Goal: Use online tool/utility: Utilize a website feature to perform a specific function

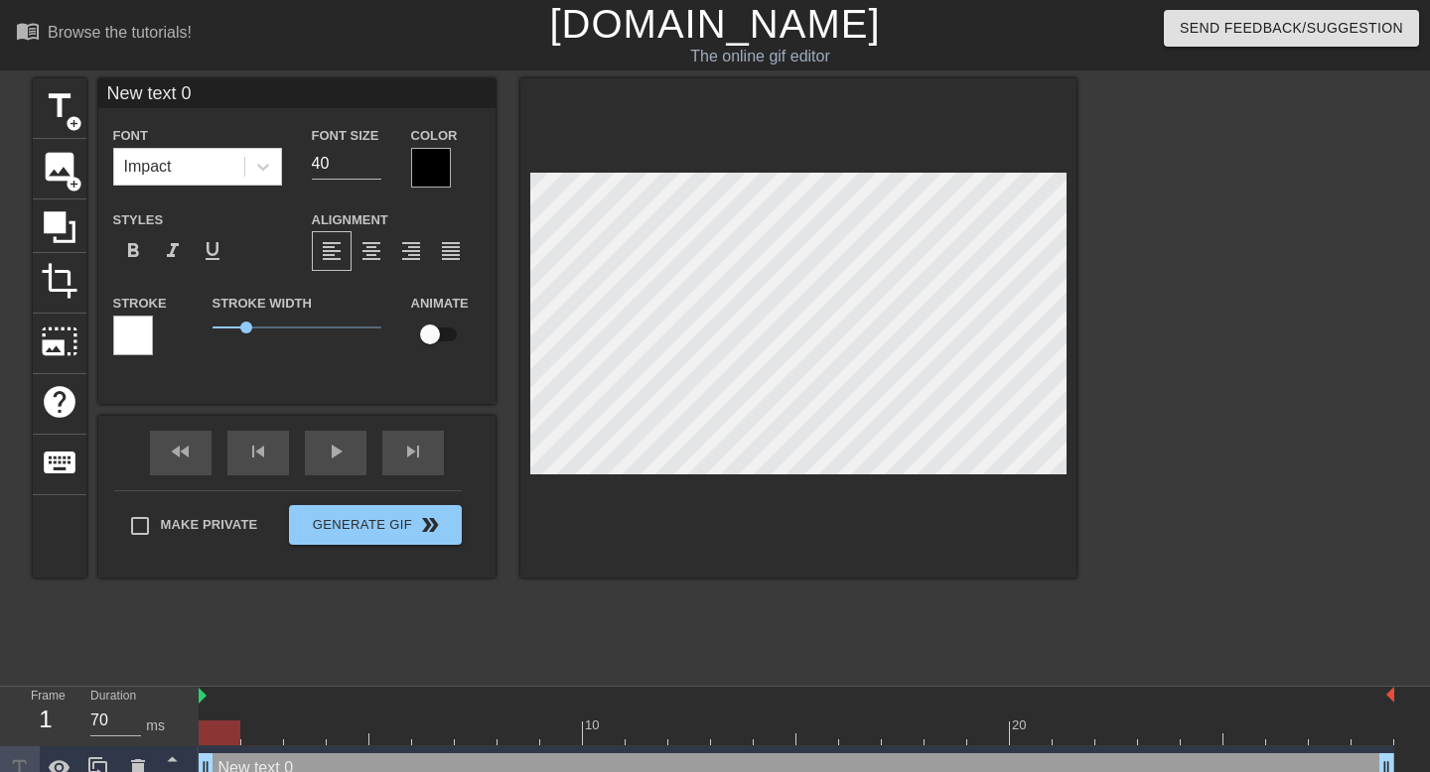
scroll to position [0, 1]
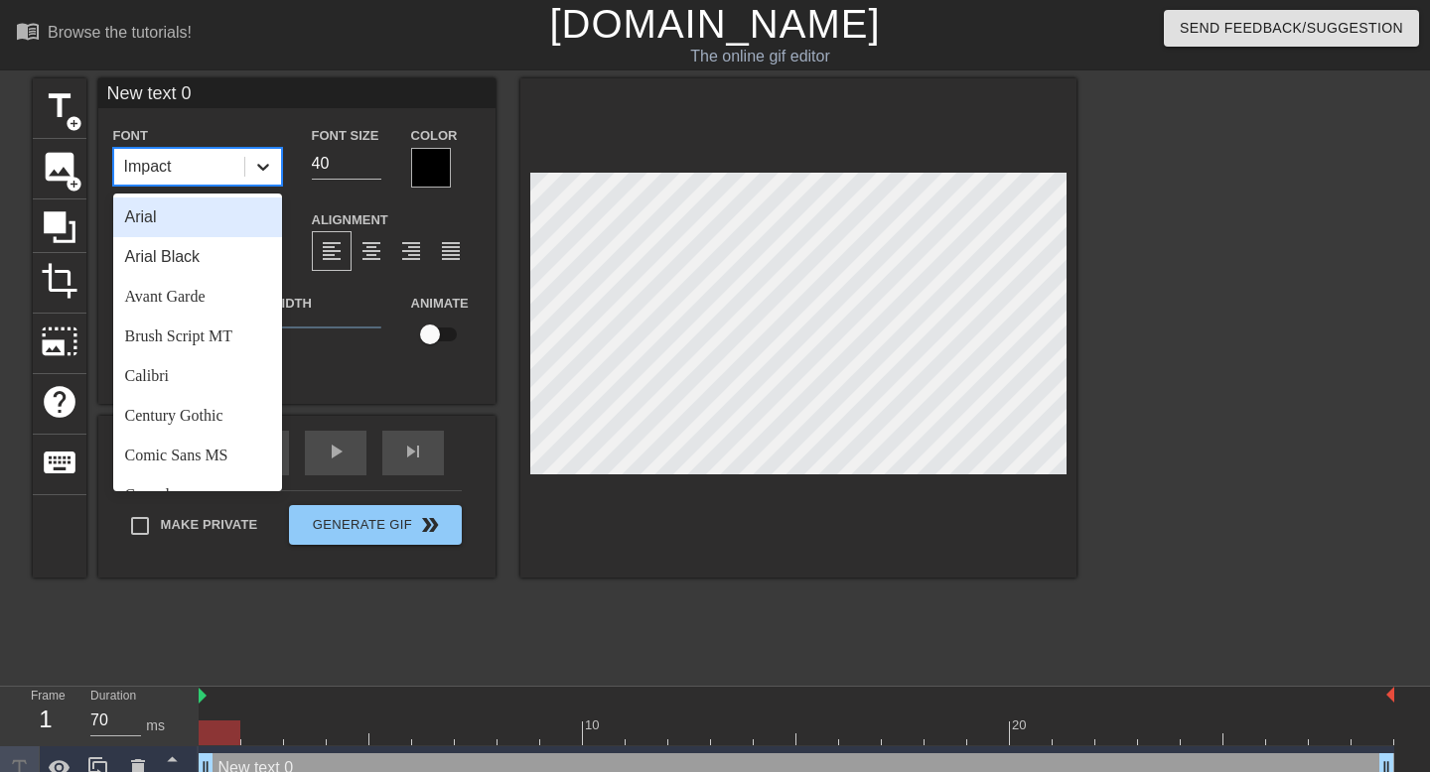
click at [275, 153] on div at bounding box center [263, 167] width 36 height 36
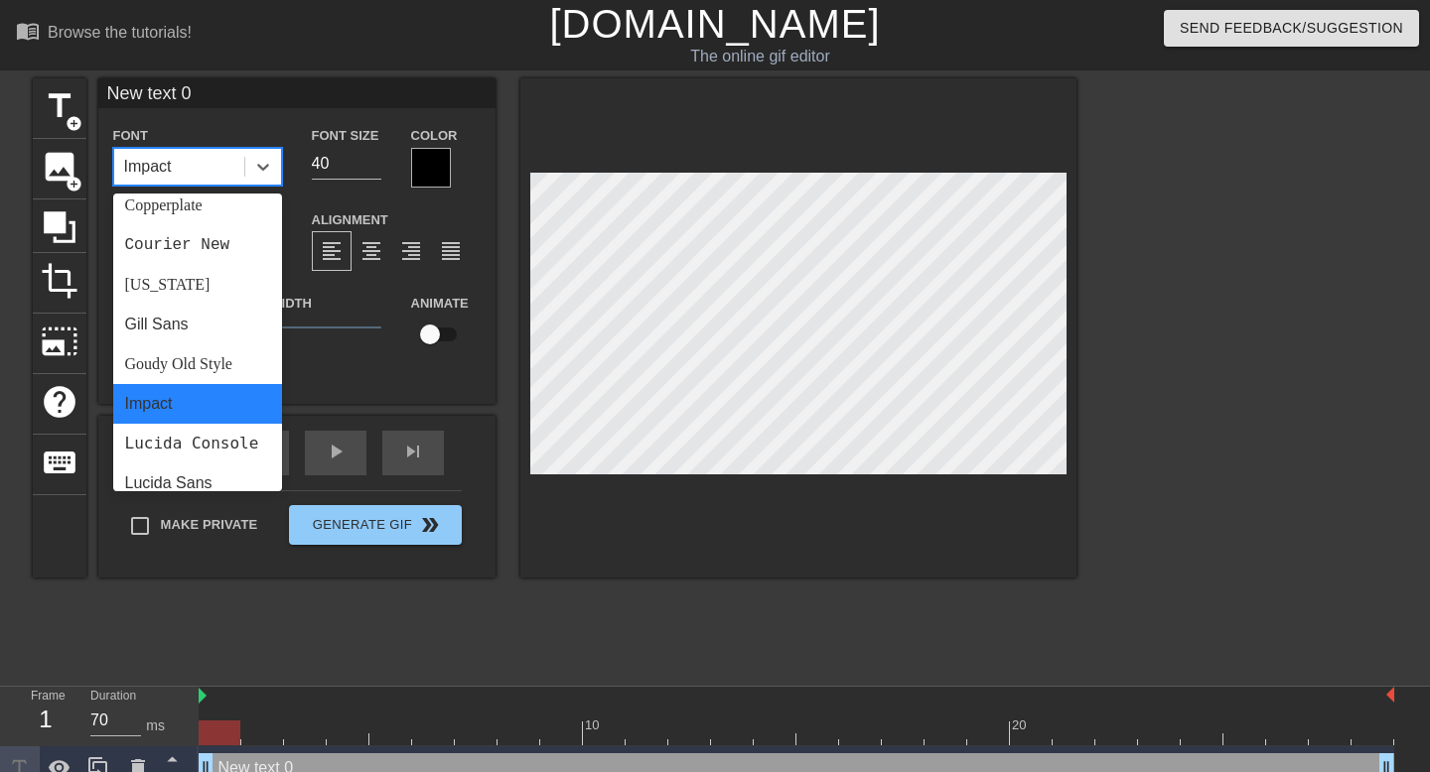
scroll to position [331, 0]
click at [226, 244] on div "Courier New" at bounding box center [197, 244] width 169 height 40
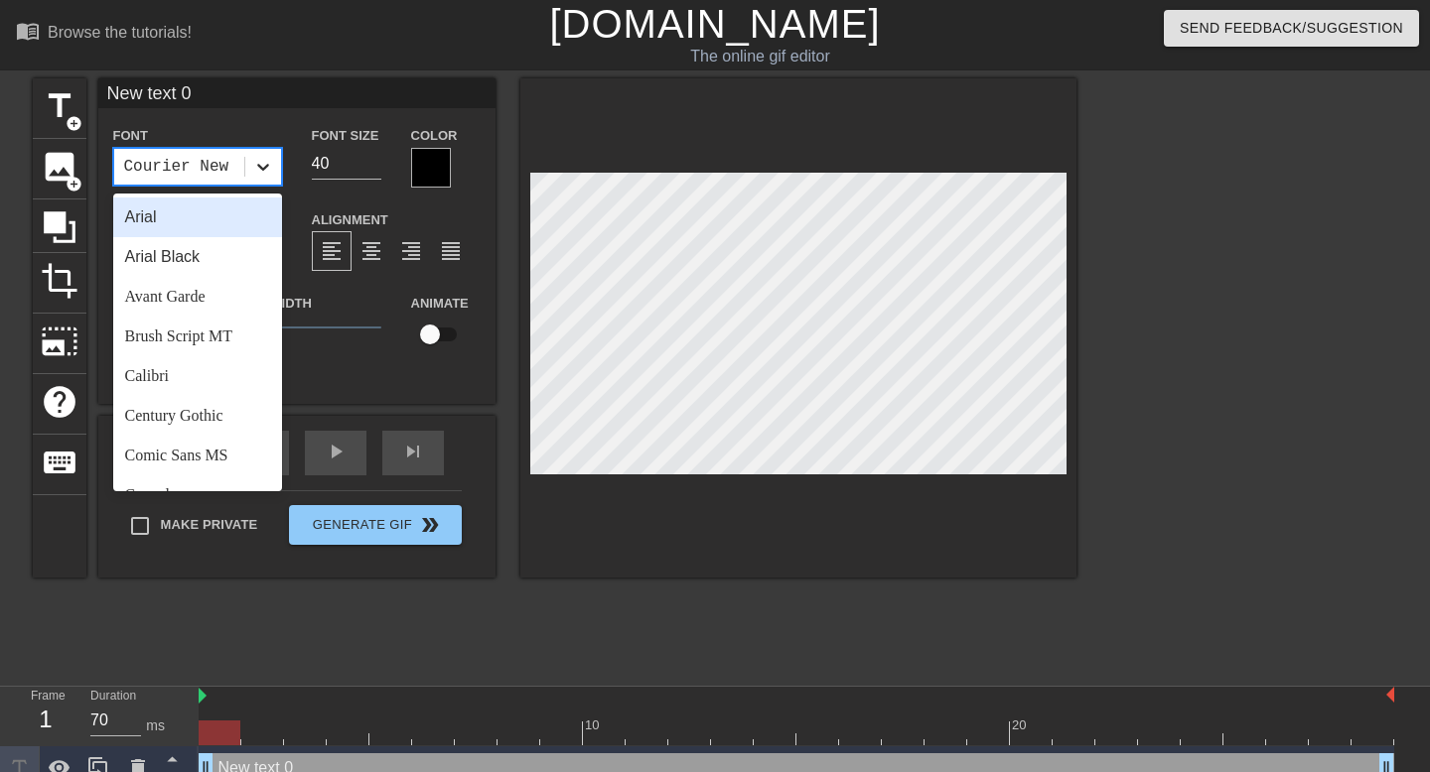
click at [258, 171] on icon at bounding box center [263, 167] width 20 height 20
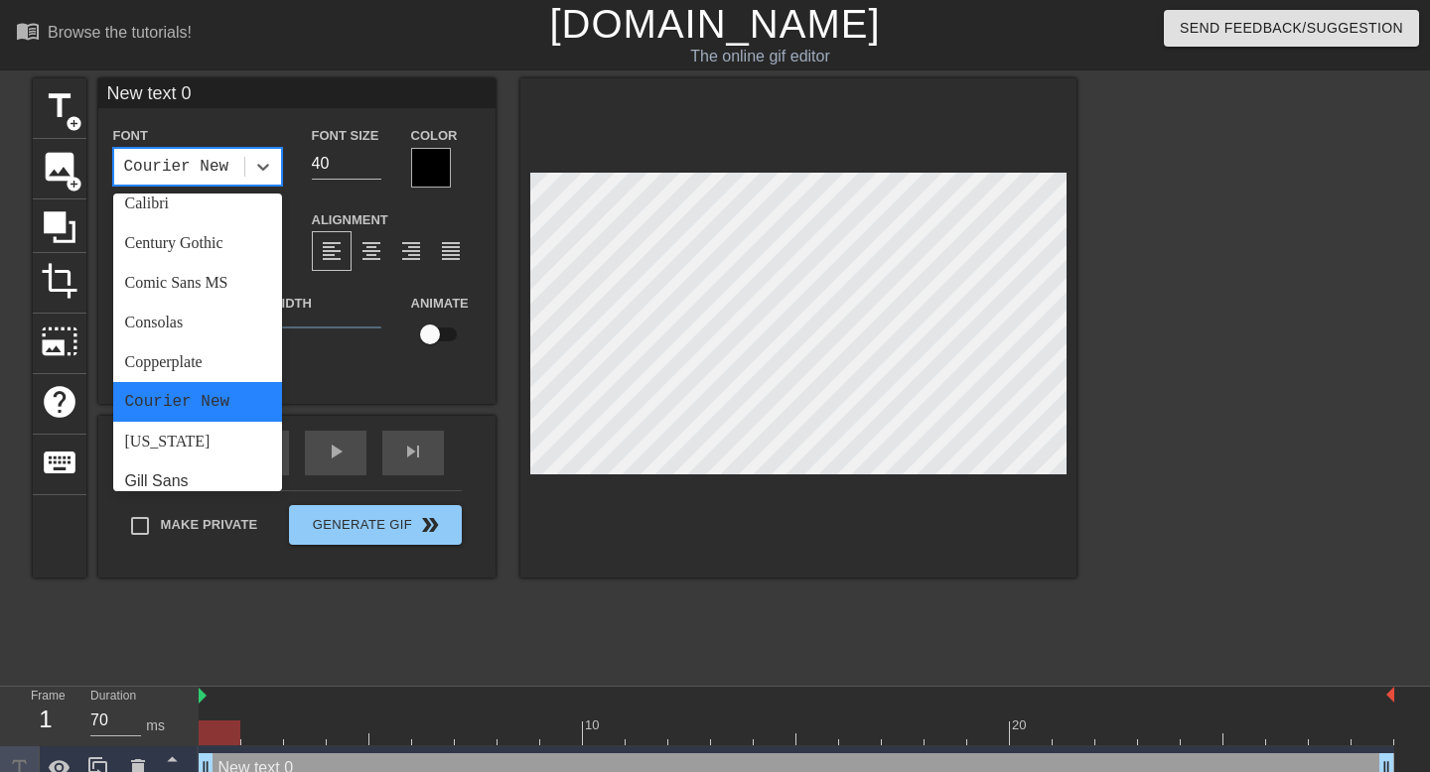
scroll to position [185, 0]
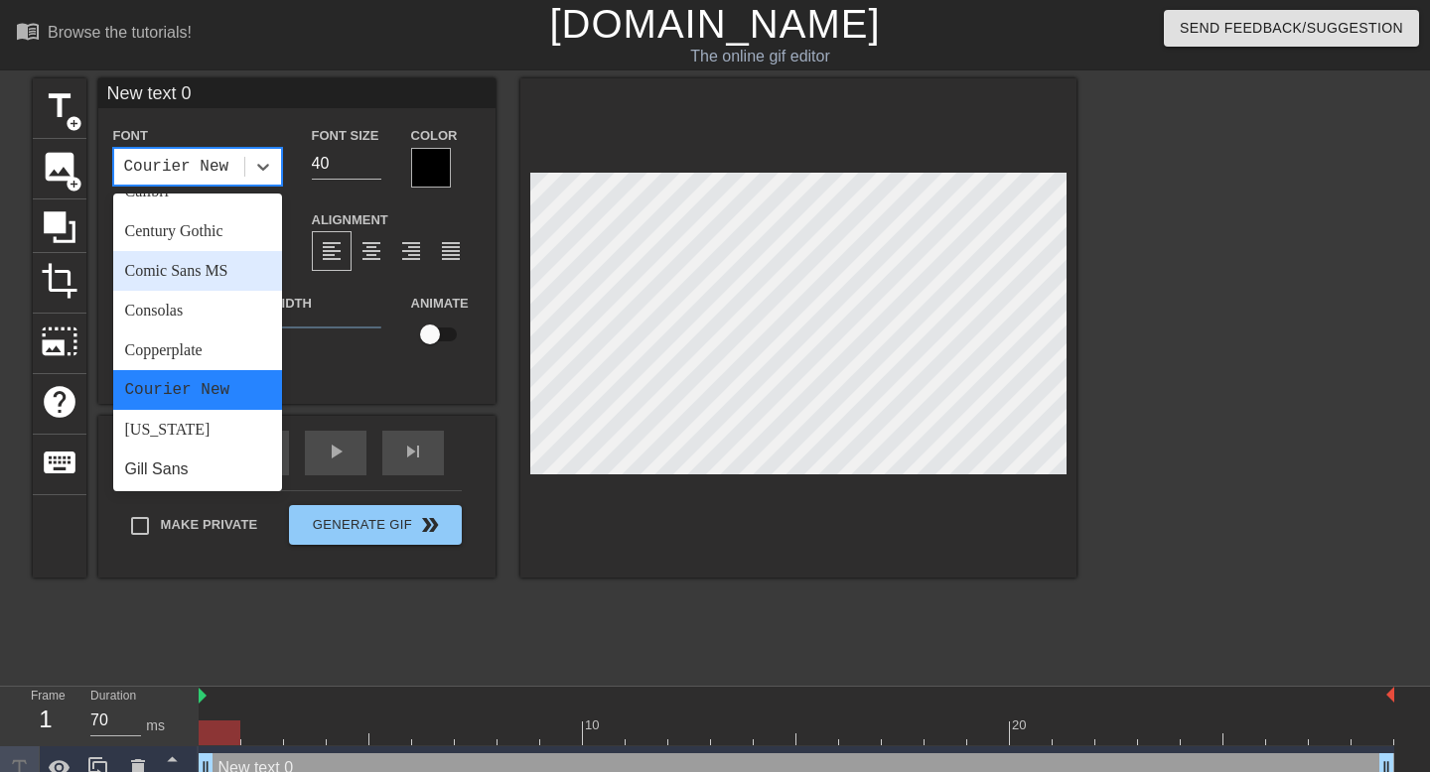
click at [203, 273] on div "Comic Sans MS" at bounding box center [197, 271] width 169 height 40
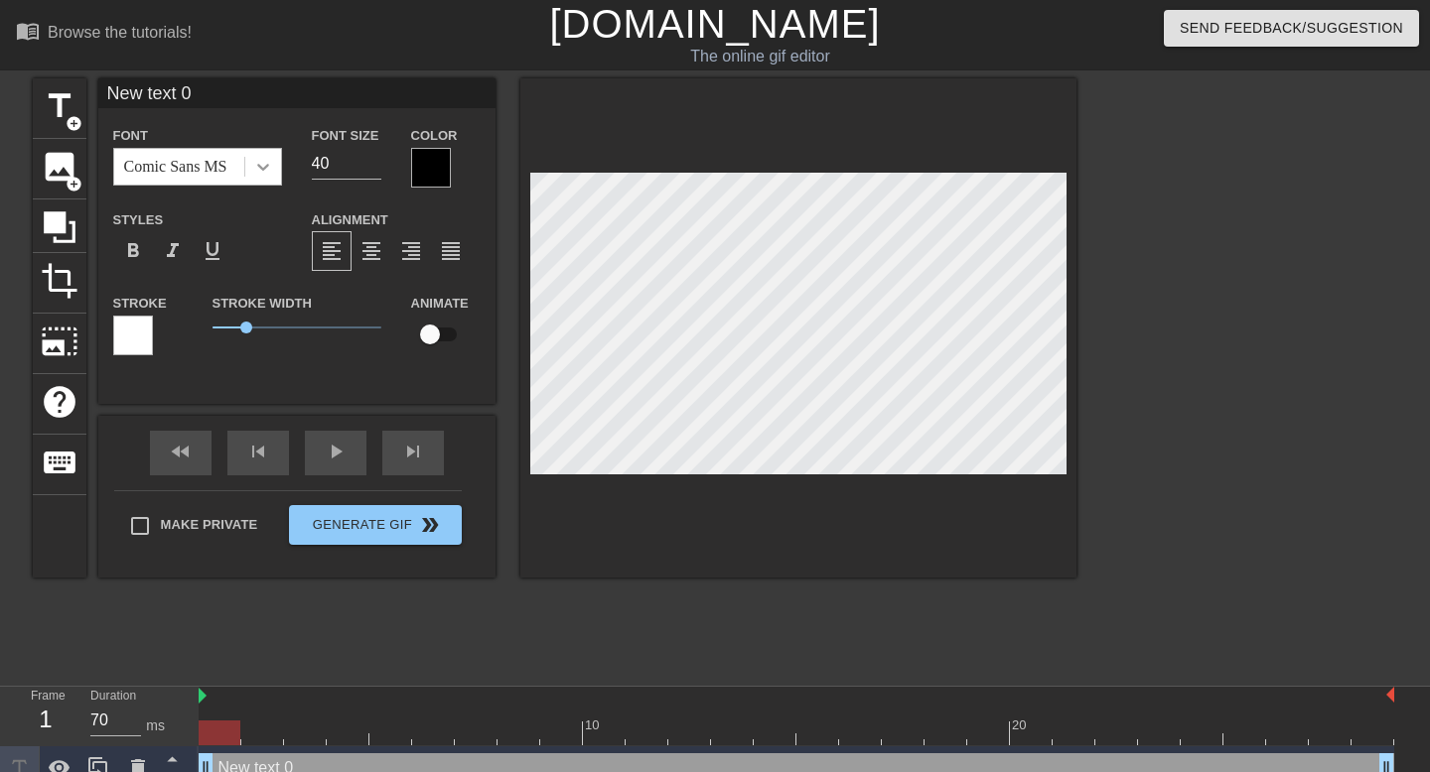
click at [253, 165] on icon at bounding box center [263, 167] width 20 height 20
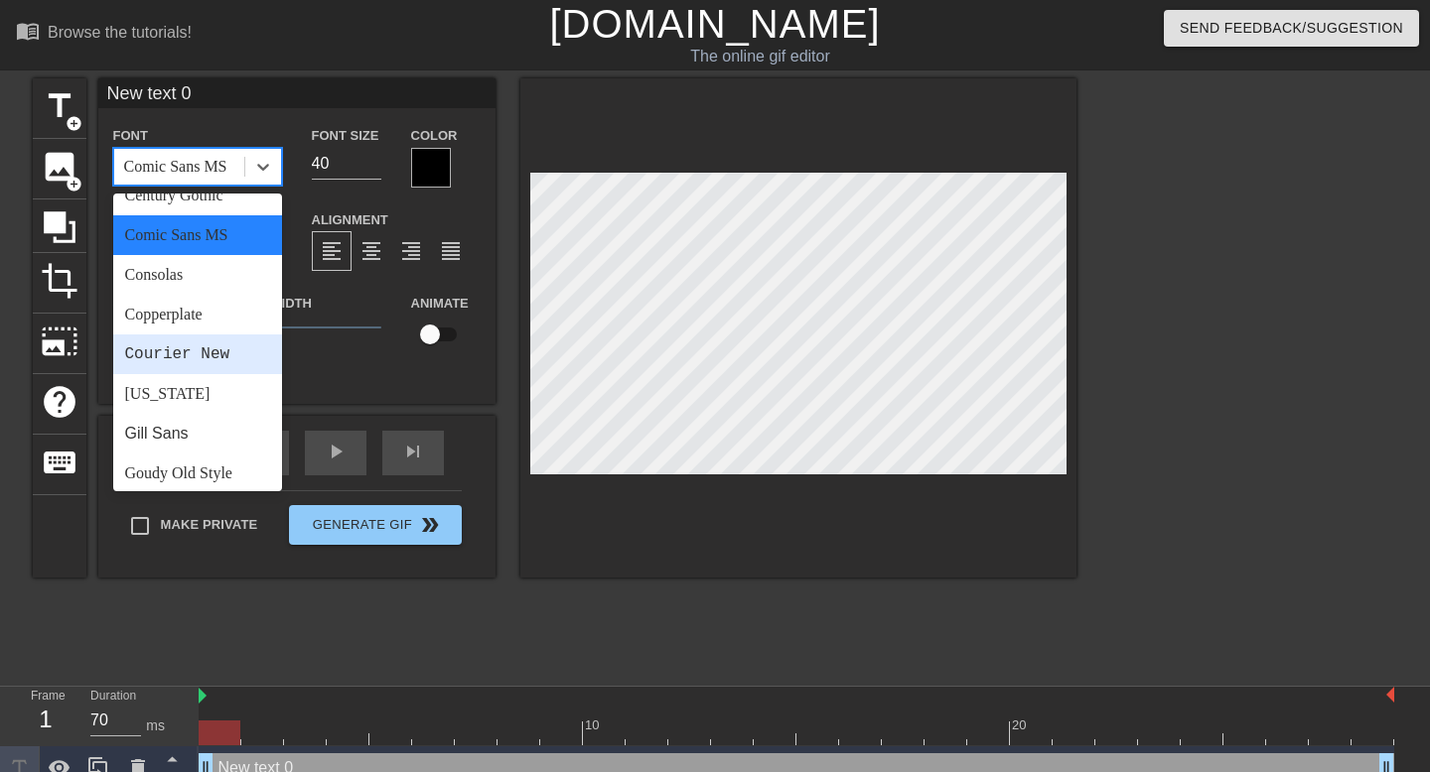
scroll to position [222, 0]
click at [224, 366] on div "Courier New" at bounding box center [197, 353] width 169 height 40
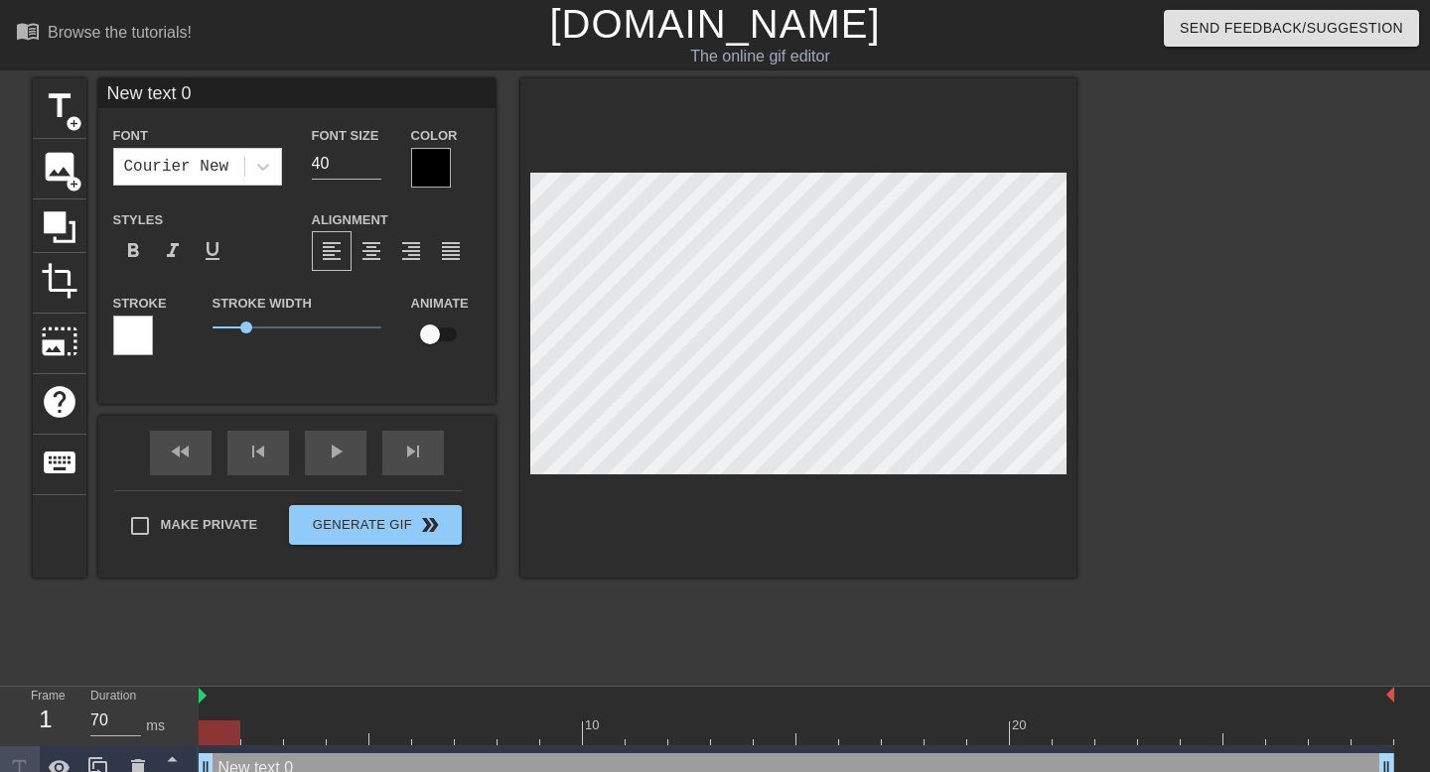
type input "s"
type textarea "s"
type input "st"
type textarea "st"
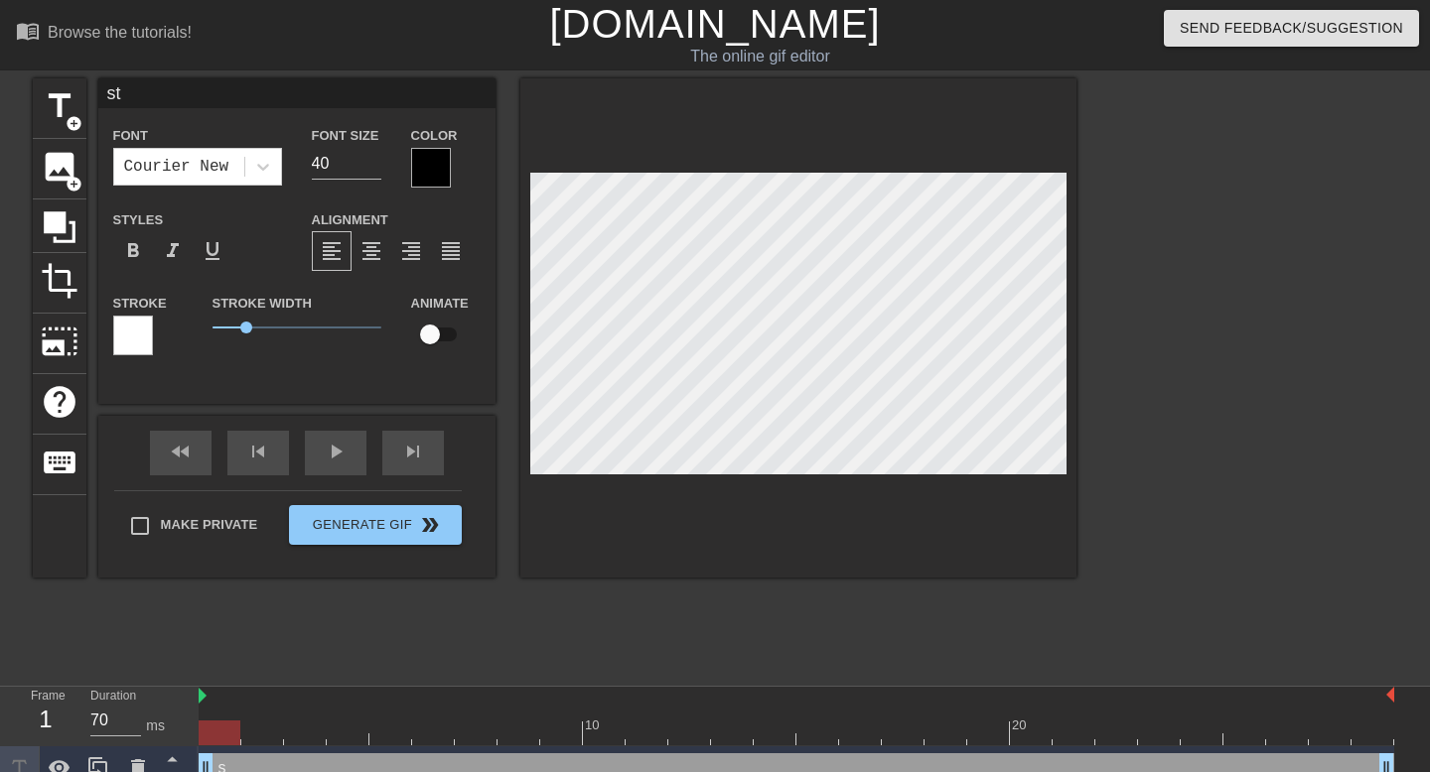
type input "sta"
type textarea "sta"
type input "star"
type textarea "star"
type input "starl"
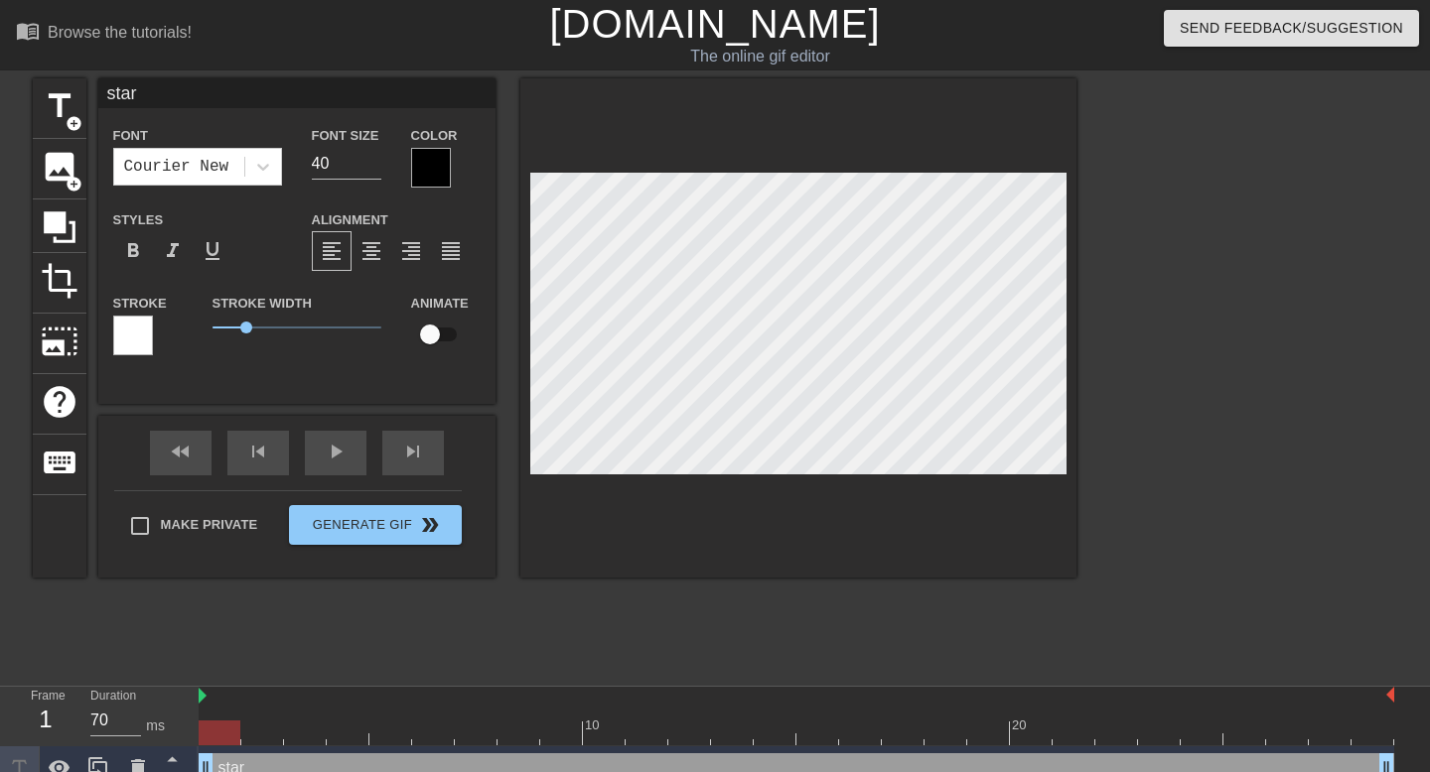
type textarea "starl"
type input "starle"
type textarea "starle"
type input "starlet"
type textarea "starlet"
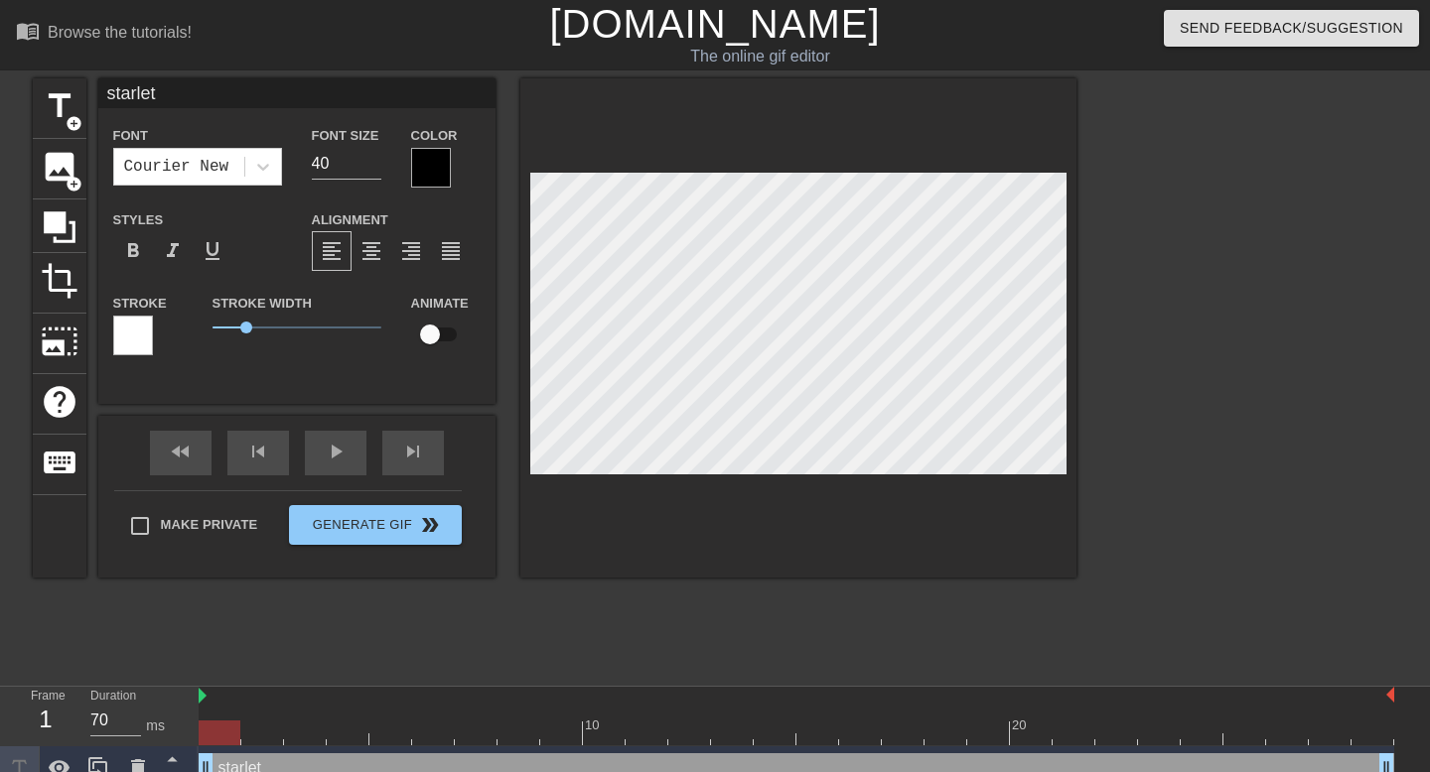
type input "starletl"
type textarea "starletl"
type input "starletlu"
type textarea "starletluv"
type input "starletluvs"
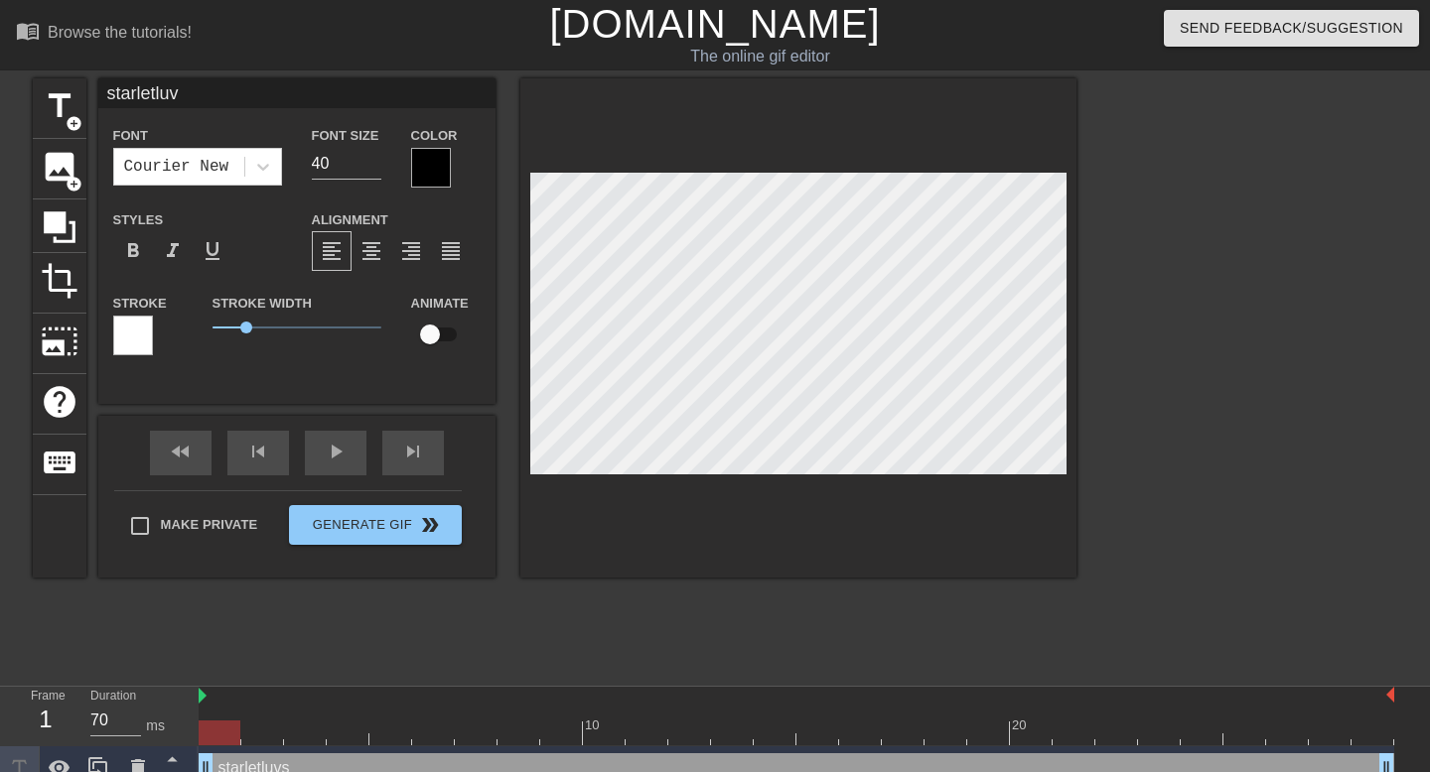
type textarea "starletluvs"
type input "starletluvsc"
type textarea "starletluvsca"
type input "starletluvscat"
type textarea "starletluvscat"
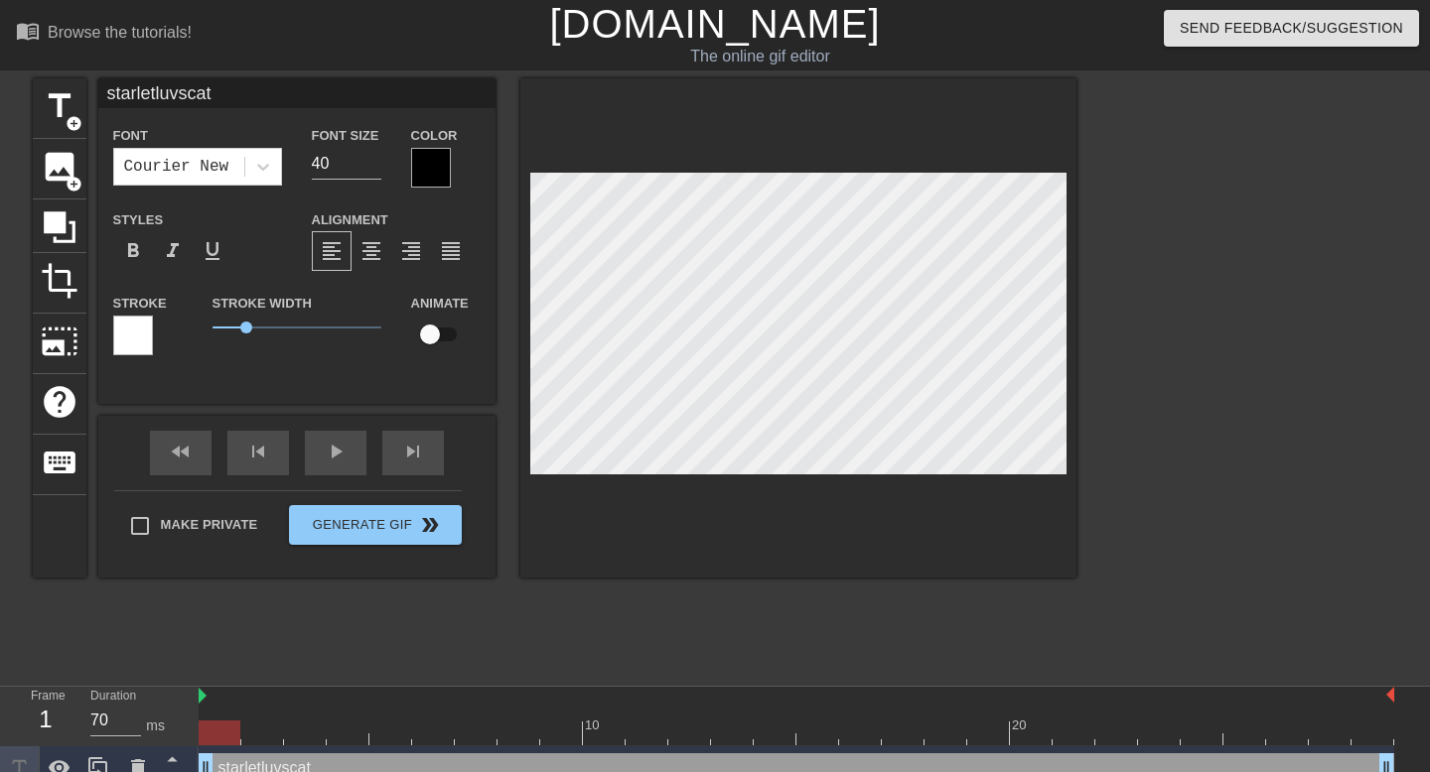
scroll to position [0, 6]
type input "starletluvscats"
type textarea "starletluvscats"
click at [440, 176] on div at bounding box center [431, 168] width 40 height 40
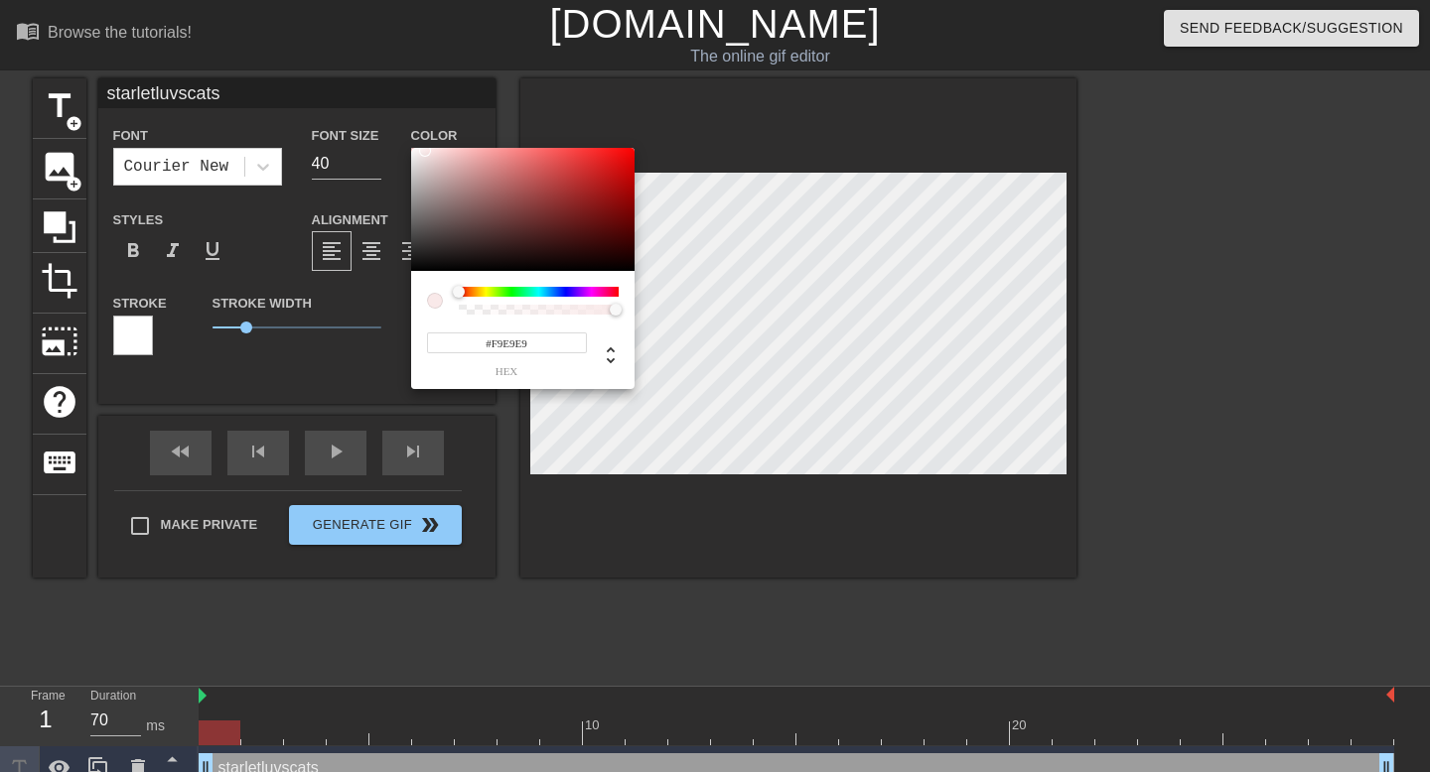
type input "#FFF5F5"
drag, startPoint x: 425, startPoint y: 169, endPoint x: 419, endPoint y: 144, distance: 25.5
click at [419, 144] on div "#FFF5F5 hex" at bounding box center [715, 386] width 1430 height 772
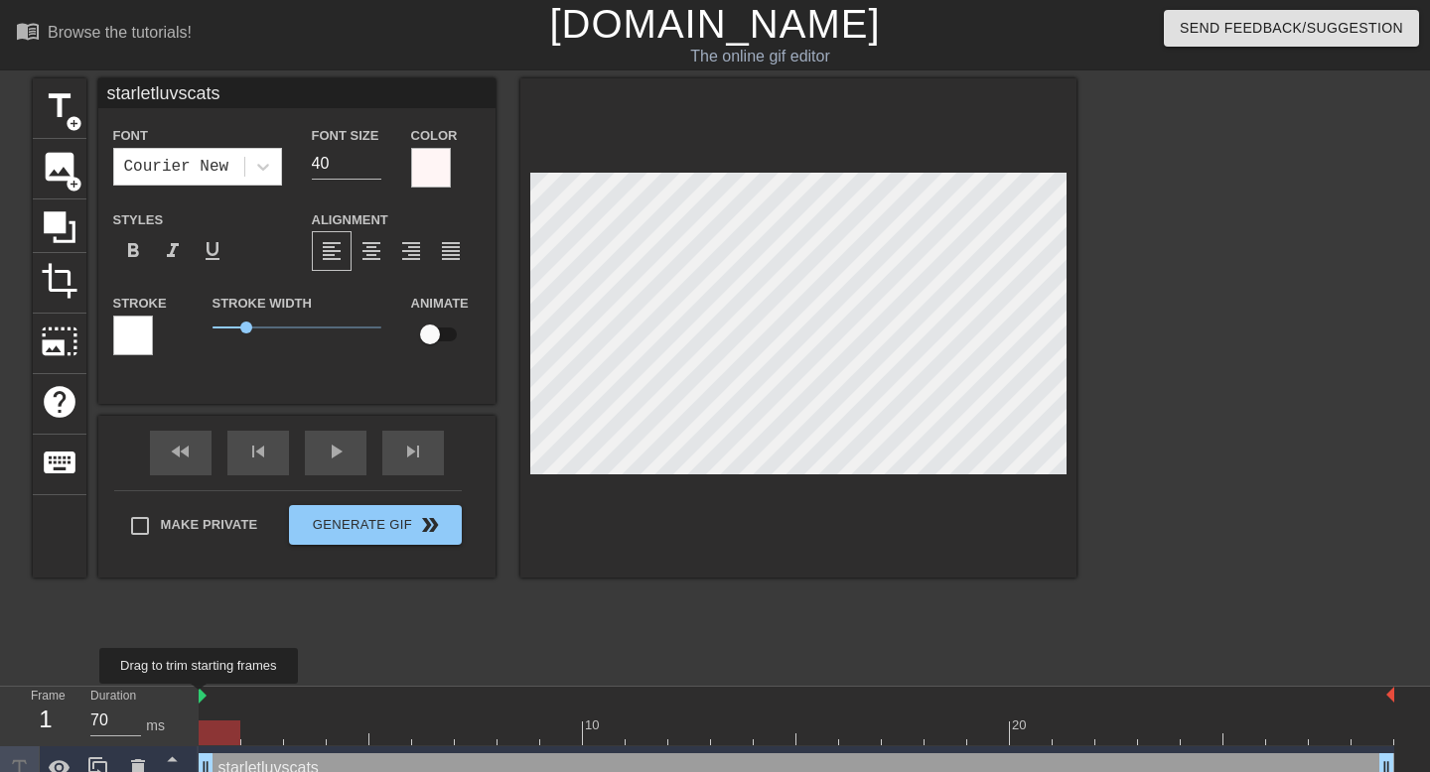
scroll to position [22, 0]
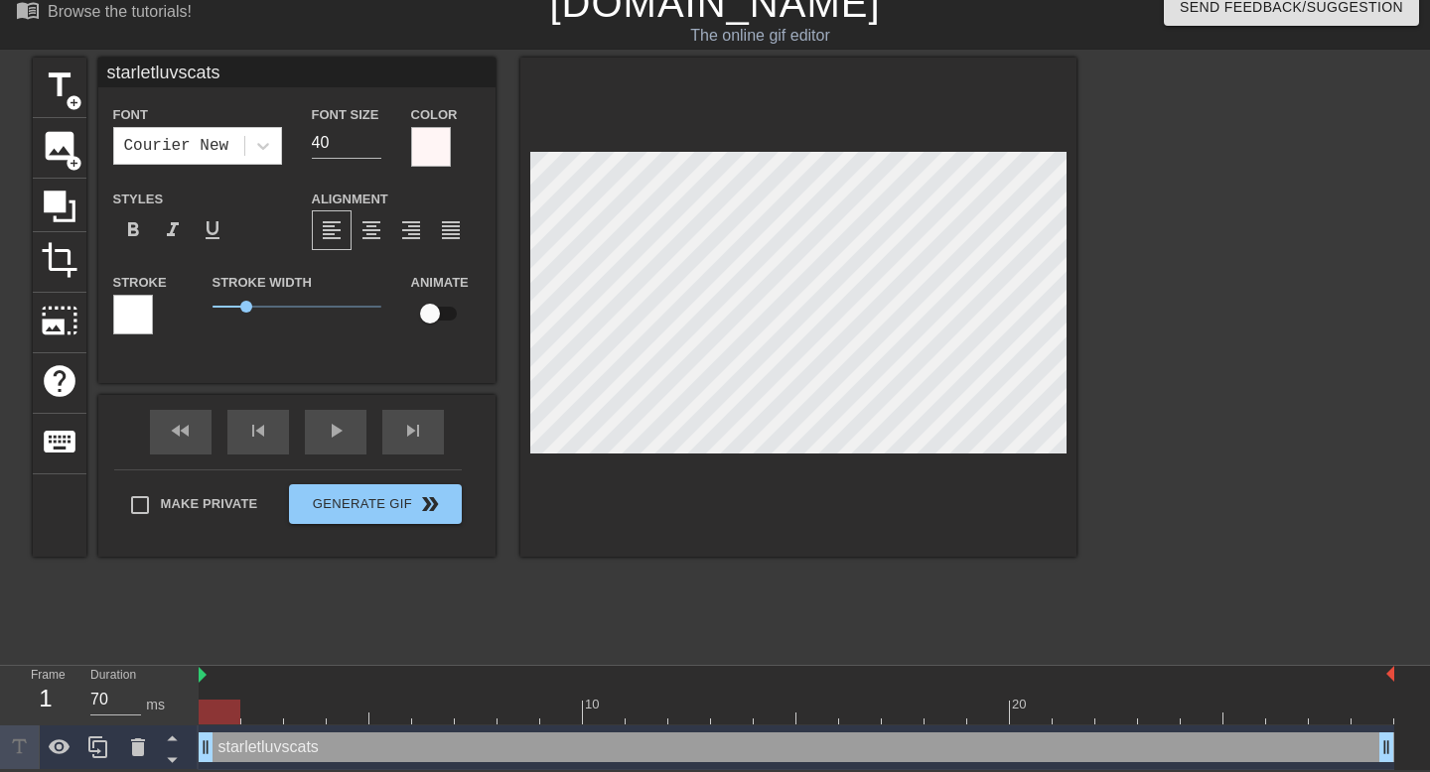
click at [215, 706] on div at bounding box center [220, 712] width 42 height 25
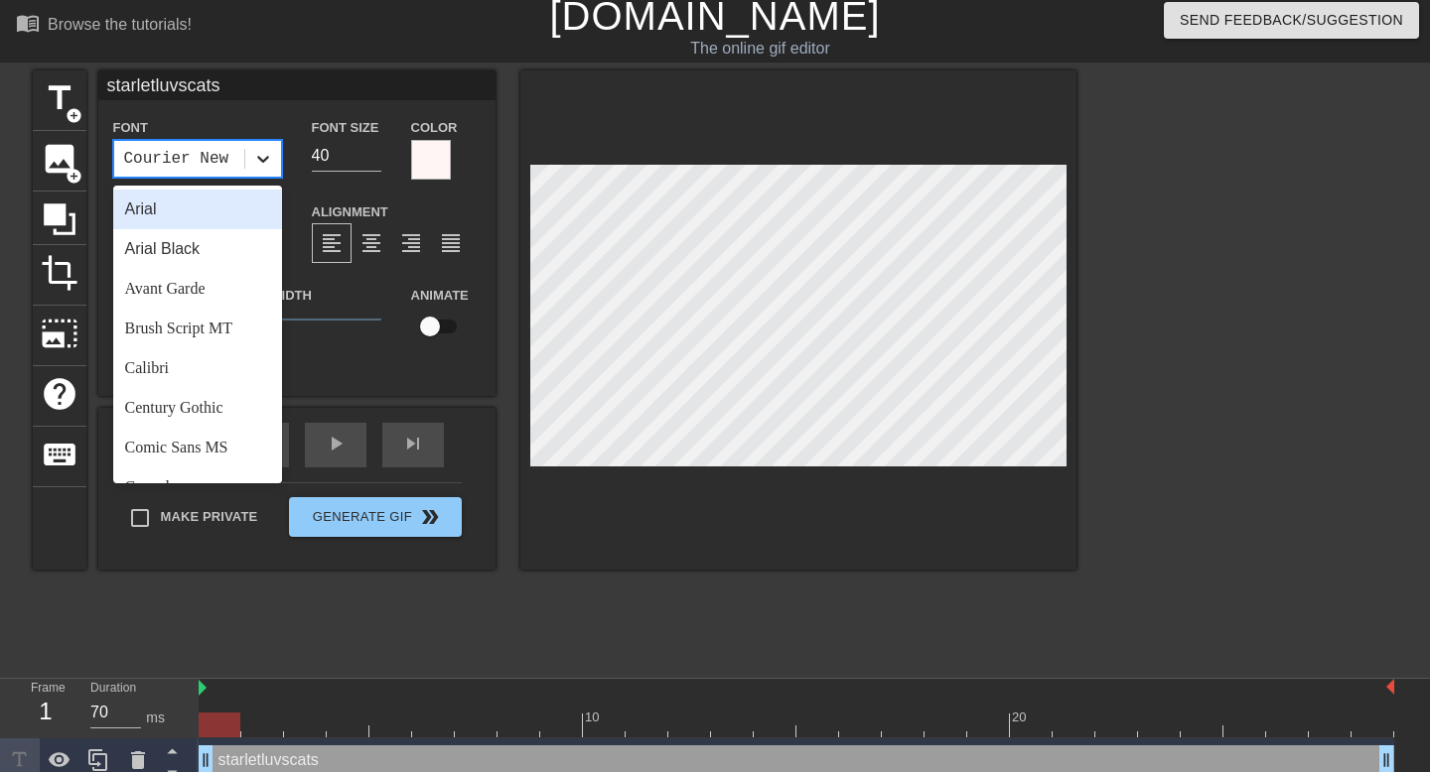
click at [255, 150] on icon at bounding box center [263, 159] width 20 height 20
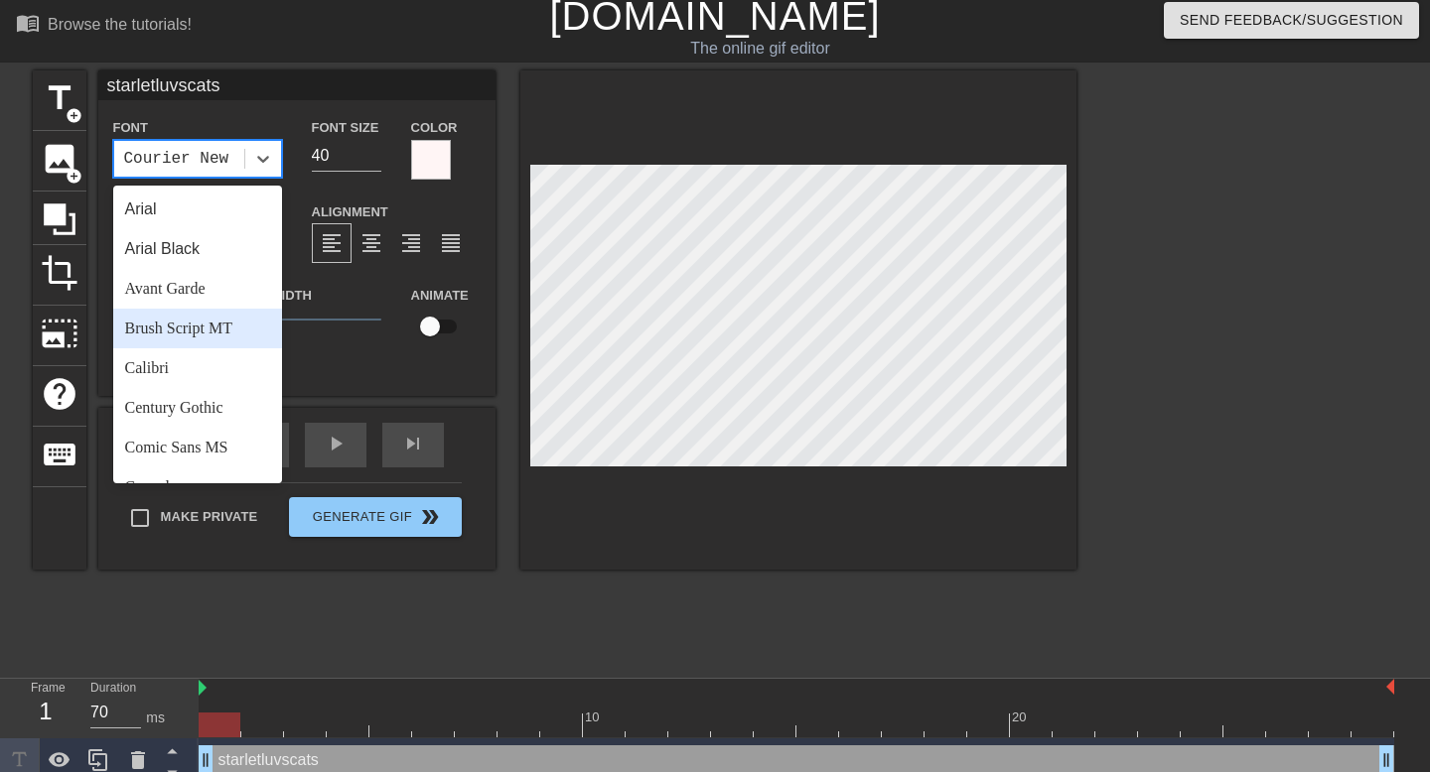
click at [211, 326] on div "Brush Script MT" at bounding box center [197, 329] width 169 height 40
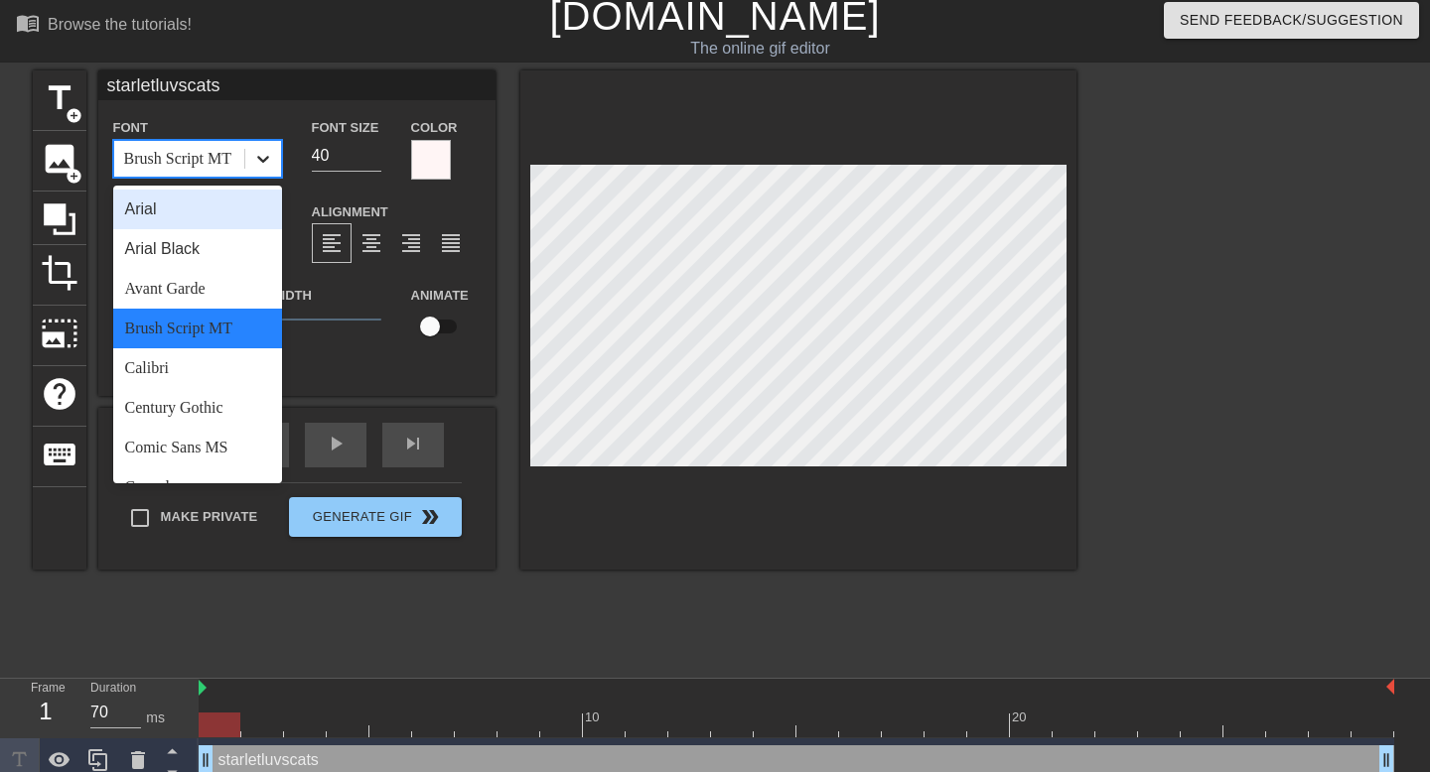
click at [259, 165] on icon at bounding box center [263, 159] width 20 height 20
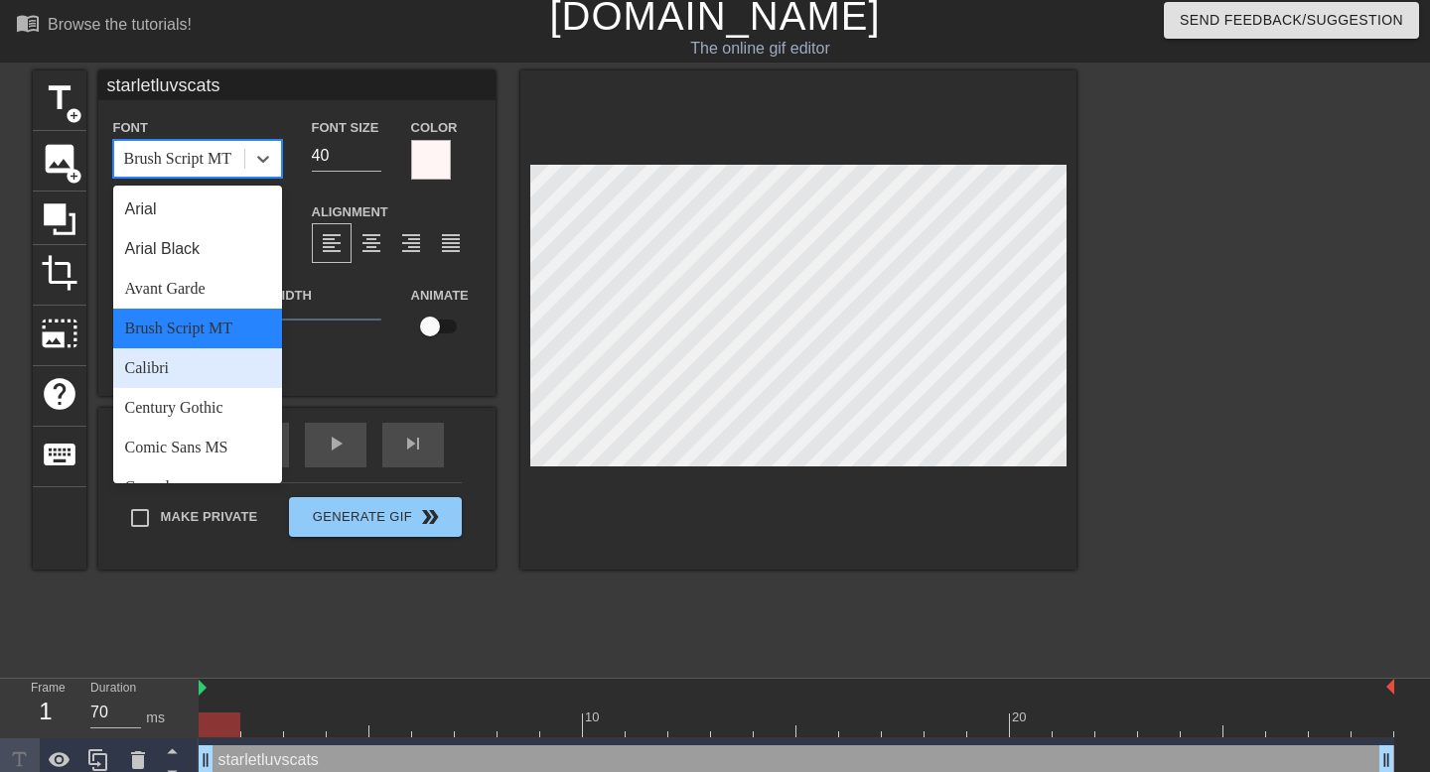
click at [223, 381] on div "Calibri" at bounding box center [197, 369] width 169 height 40
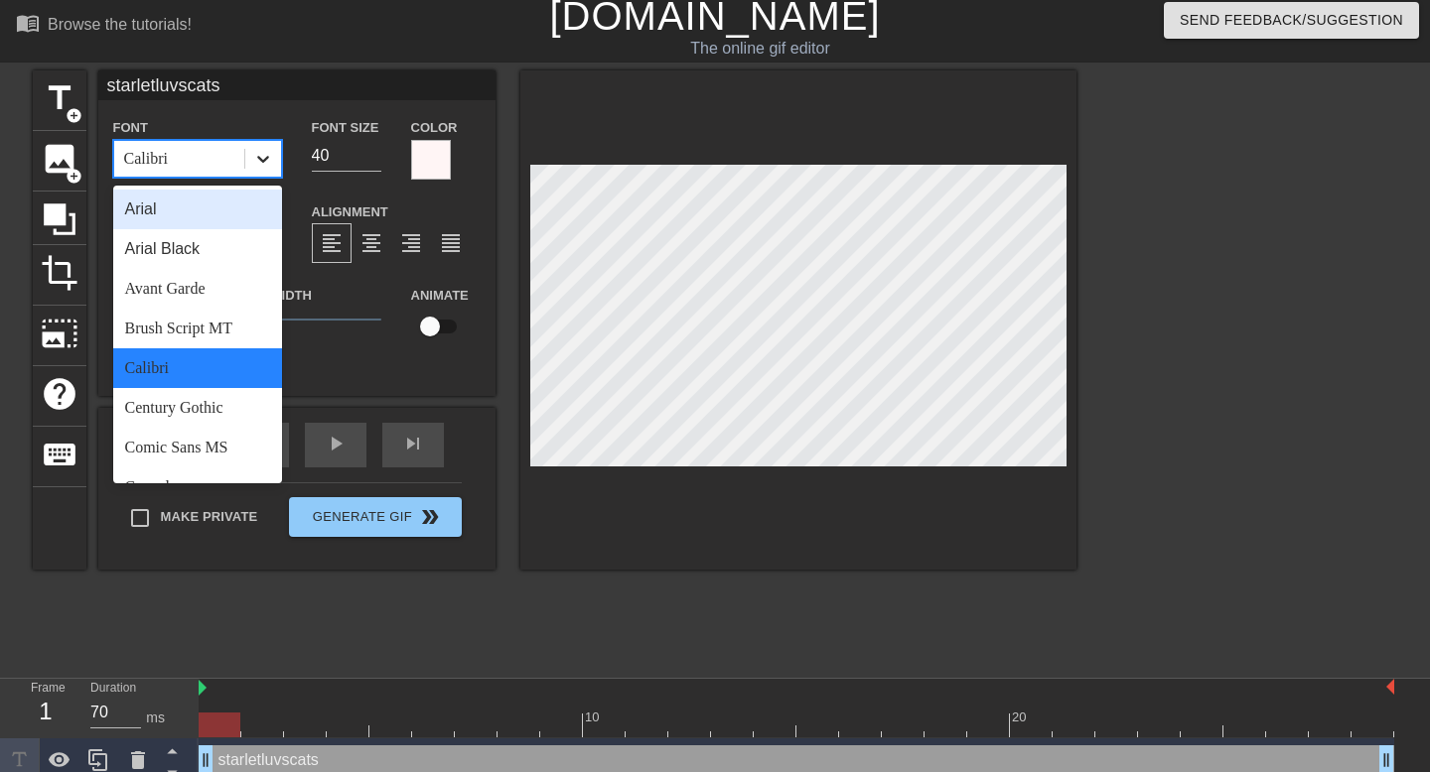
click at [255, 163] on icon at bounding box center [263, 159] width 20 height 20
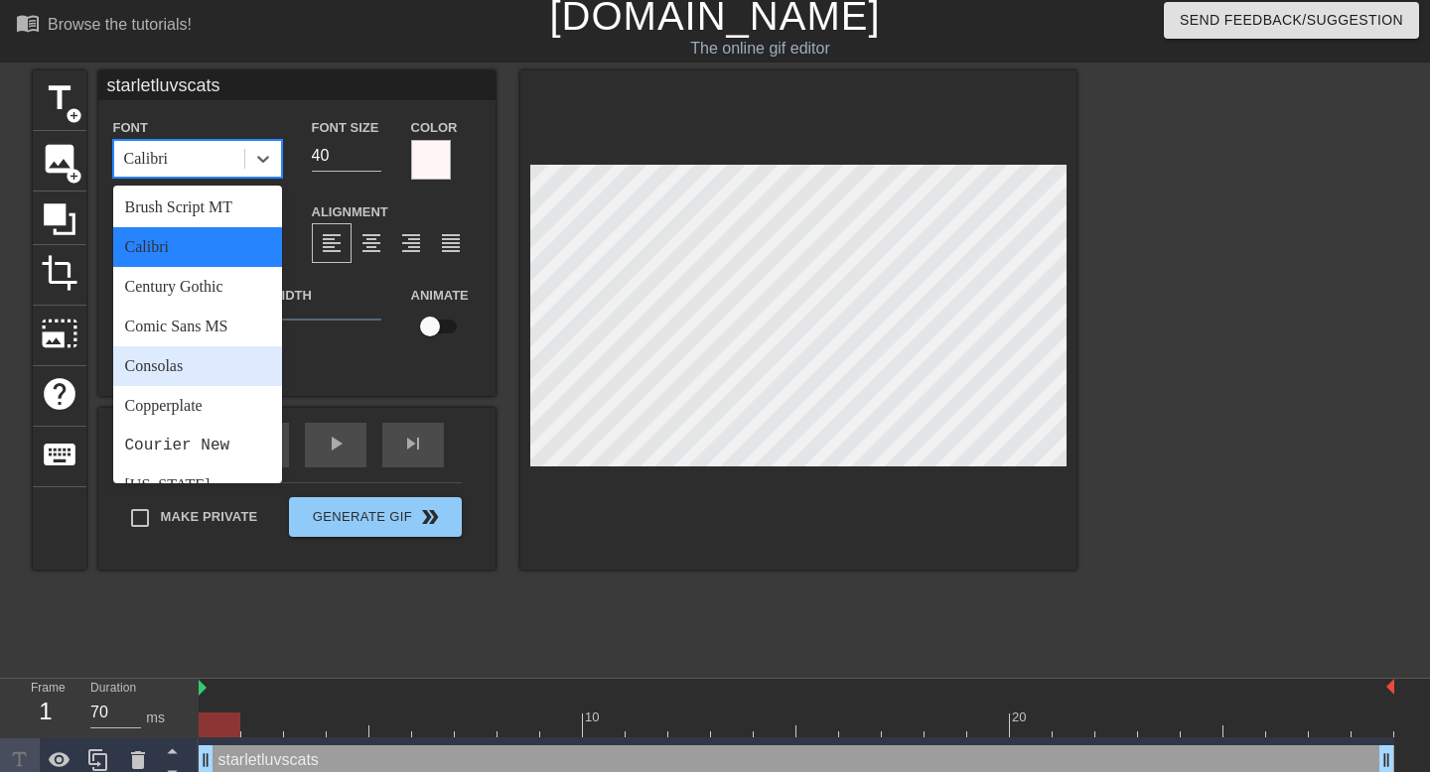
scroll to position [202, 0]
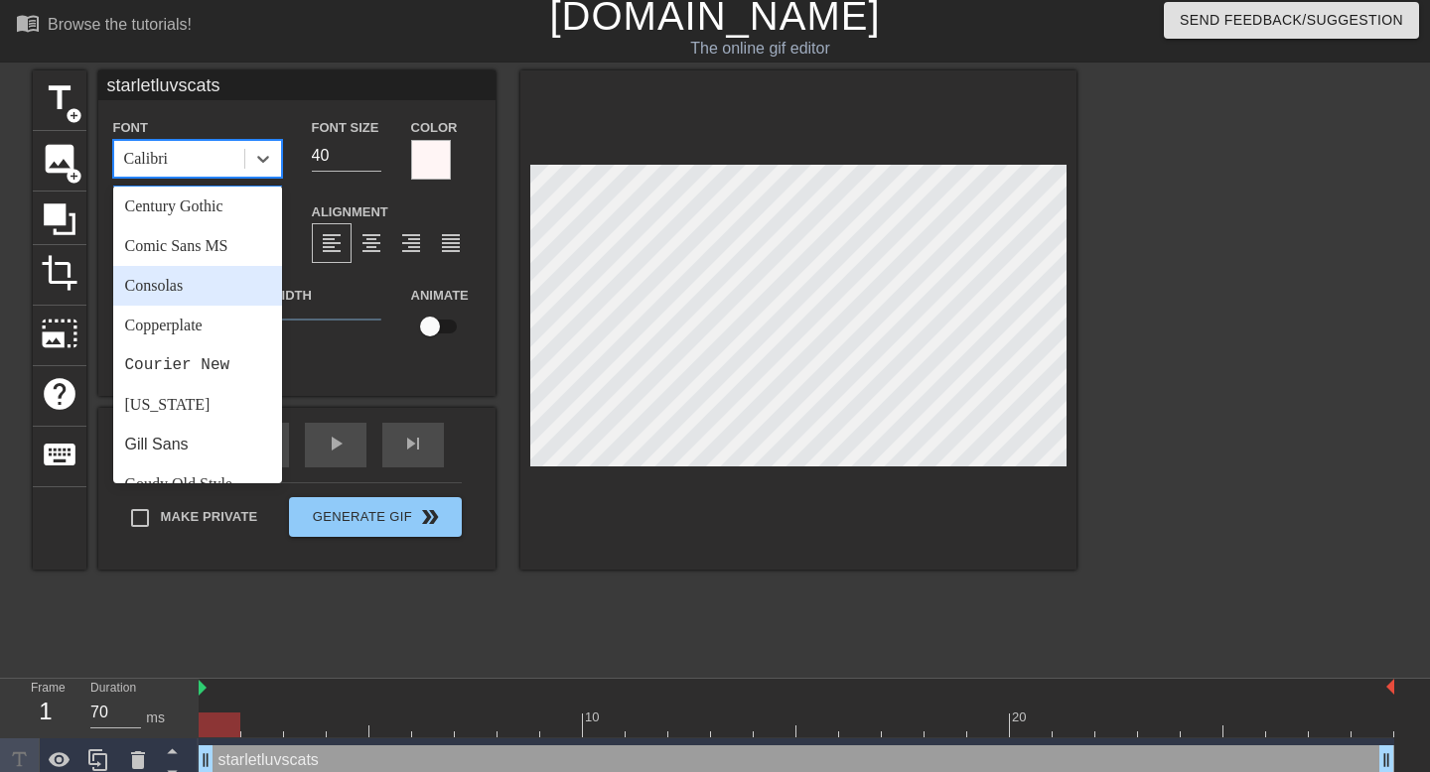
click at [212, 283] on div "Consolas" at bounding box center [197, 286] width 169 height 40
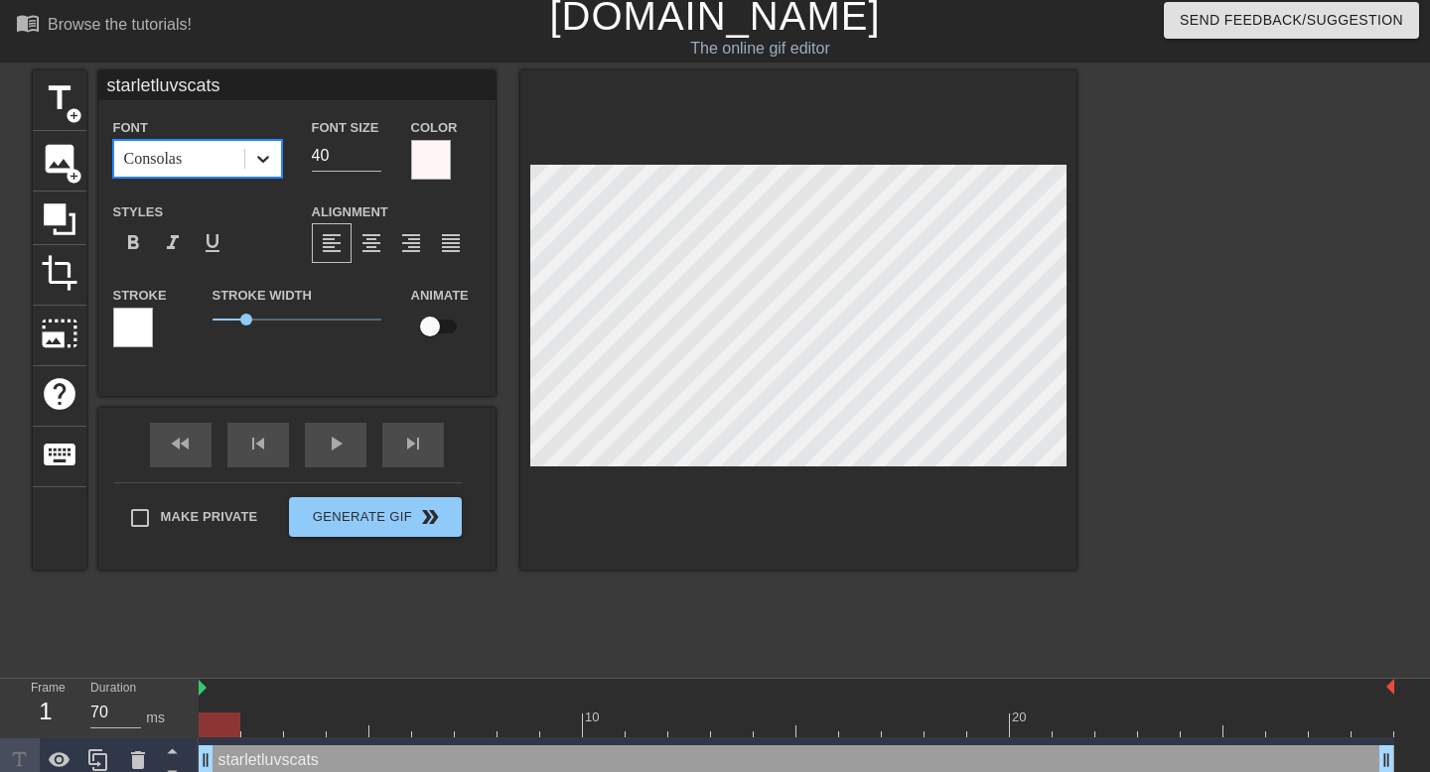
click at [261, 161] on icon at bounding box center [263, 159] width 12 height 7
type input "s"
type textarea "s"
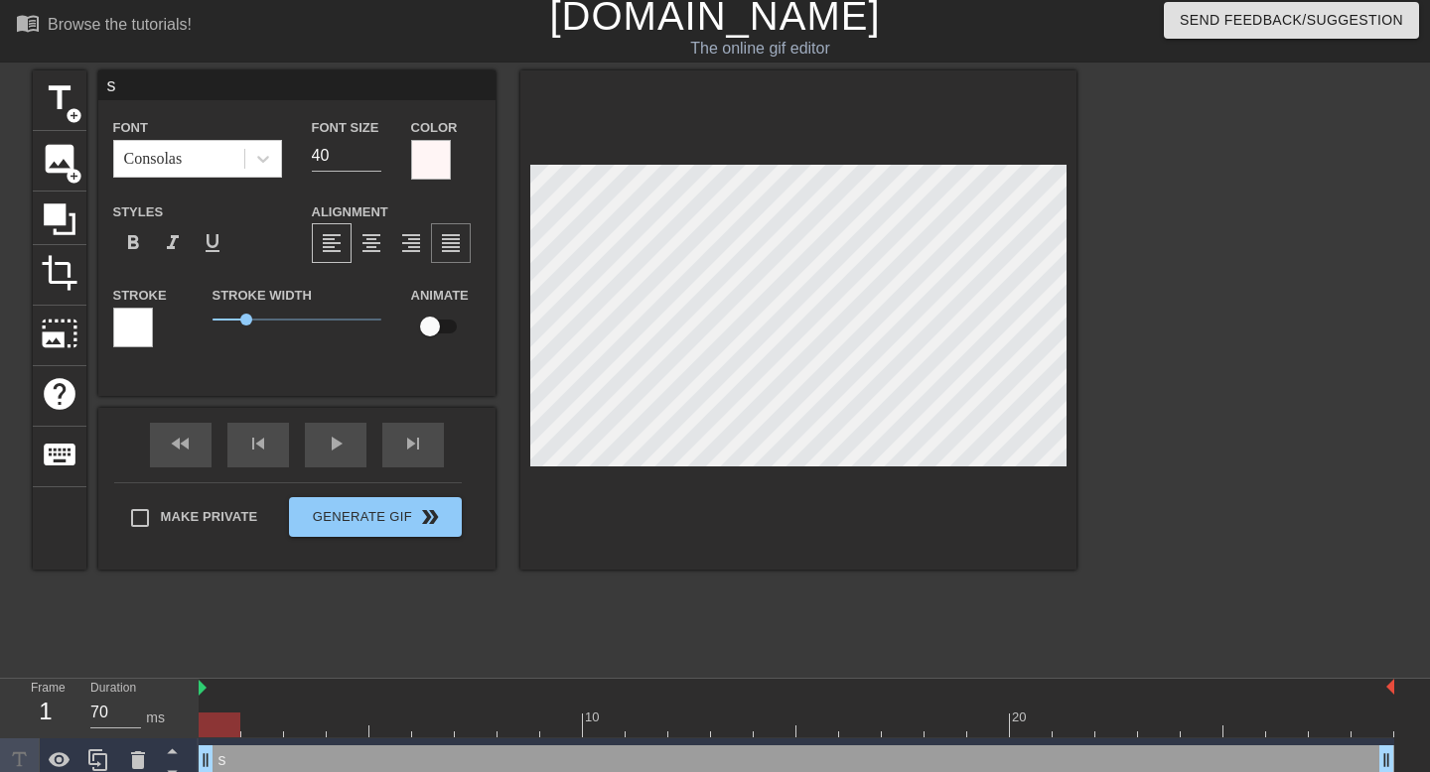
type input "st"
type textarea "st"
type input "sta"
type textarea "sta"
type input "star"
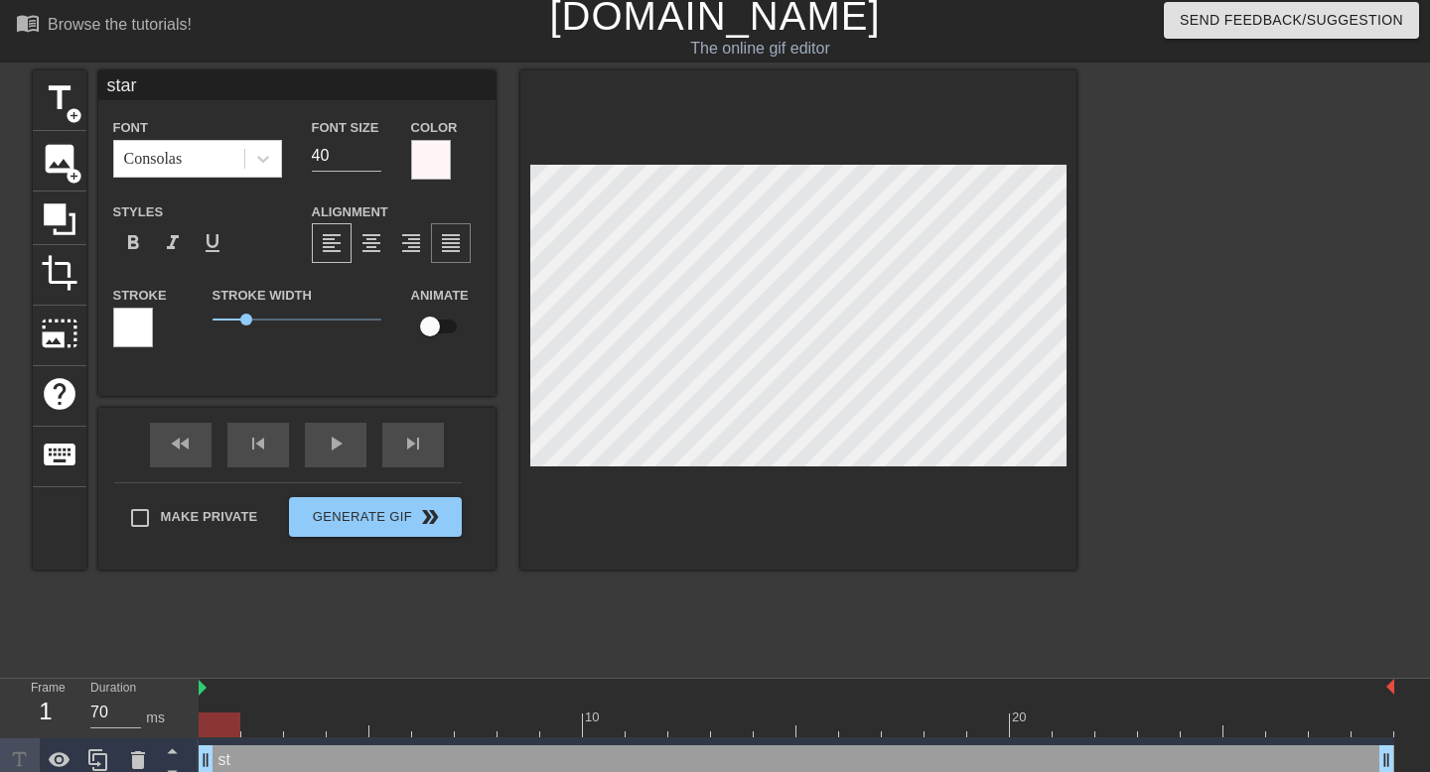
type textarea "star"
type input "star'"
type textarea "star'"
type input "star's"
type textarea "star's"
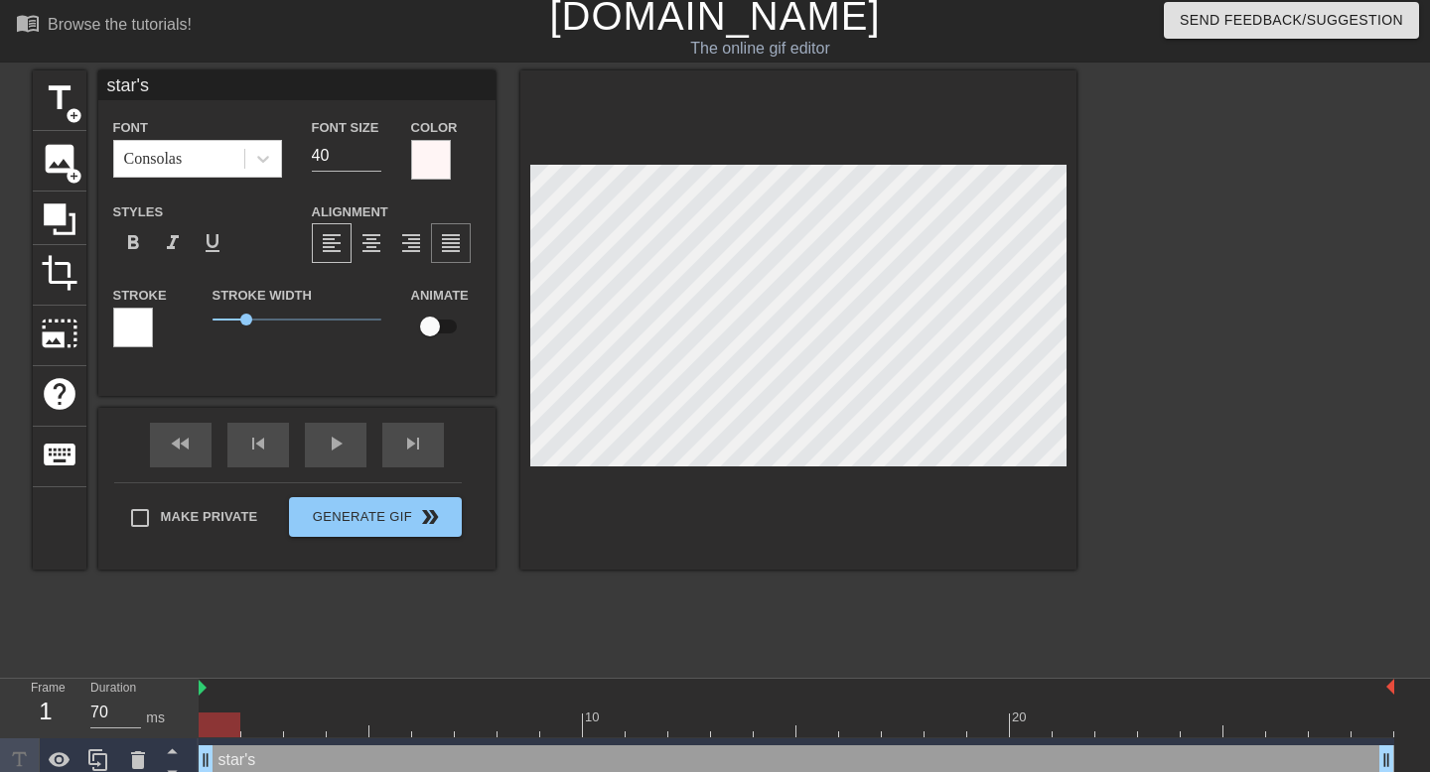
type input "star's"
type textarea "star's"
type input "star's v"
type textarea "star's v"
type input "star's vl"
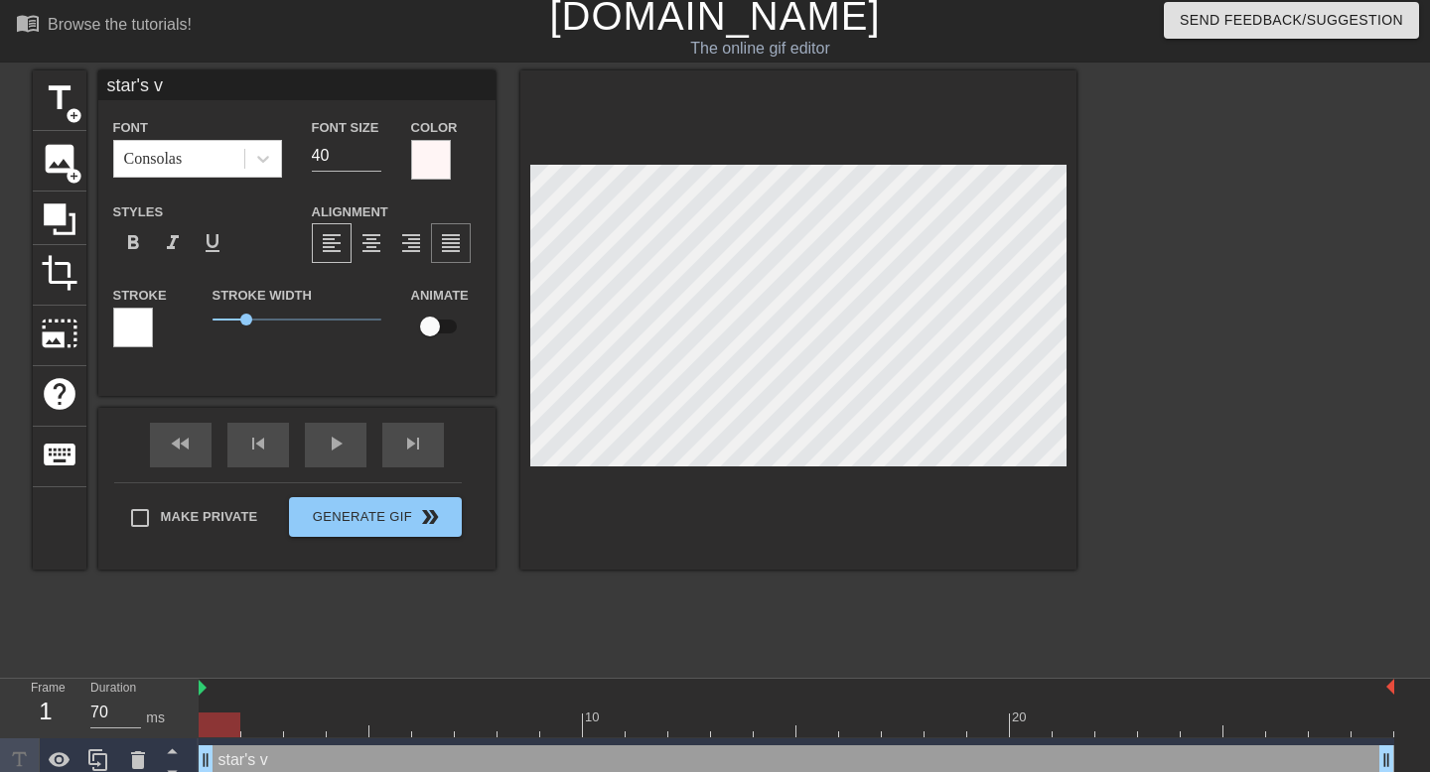
type textarea "star's vl"
type input "star's vlo"
type textarea "star's vlo"
type input "star's vlog"
type textarea "star's vlog"
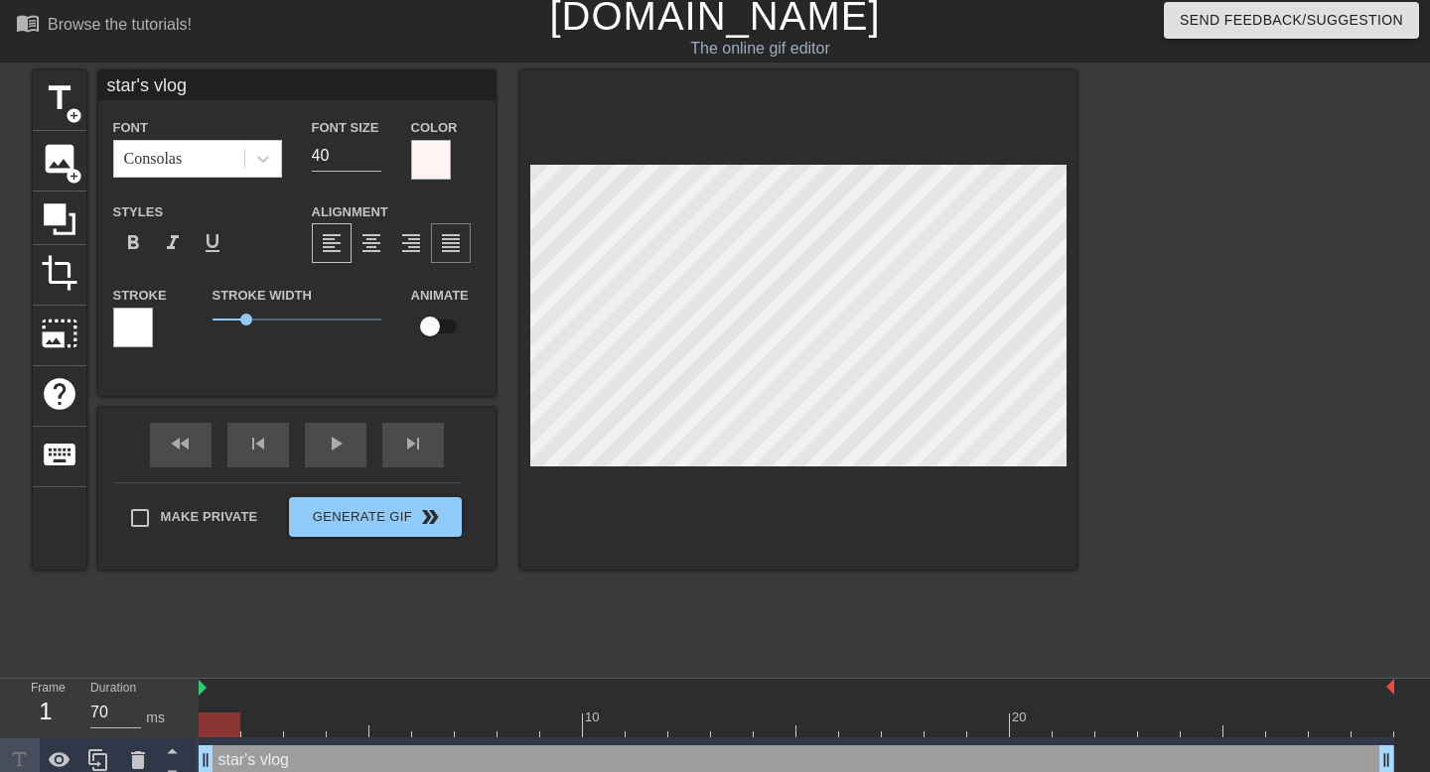
type input "star's vlogs"
type textarea "star's vlogs"
click at [1153, 378] on div at bounding box center [1249, 368] width 298 height 596
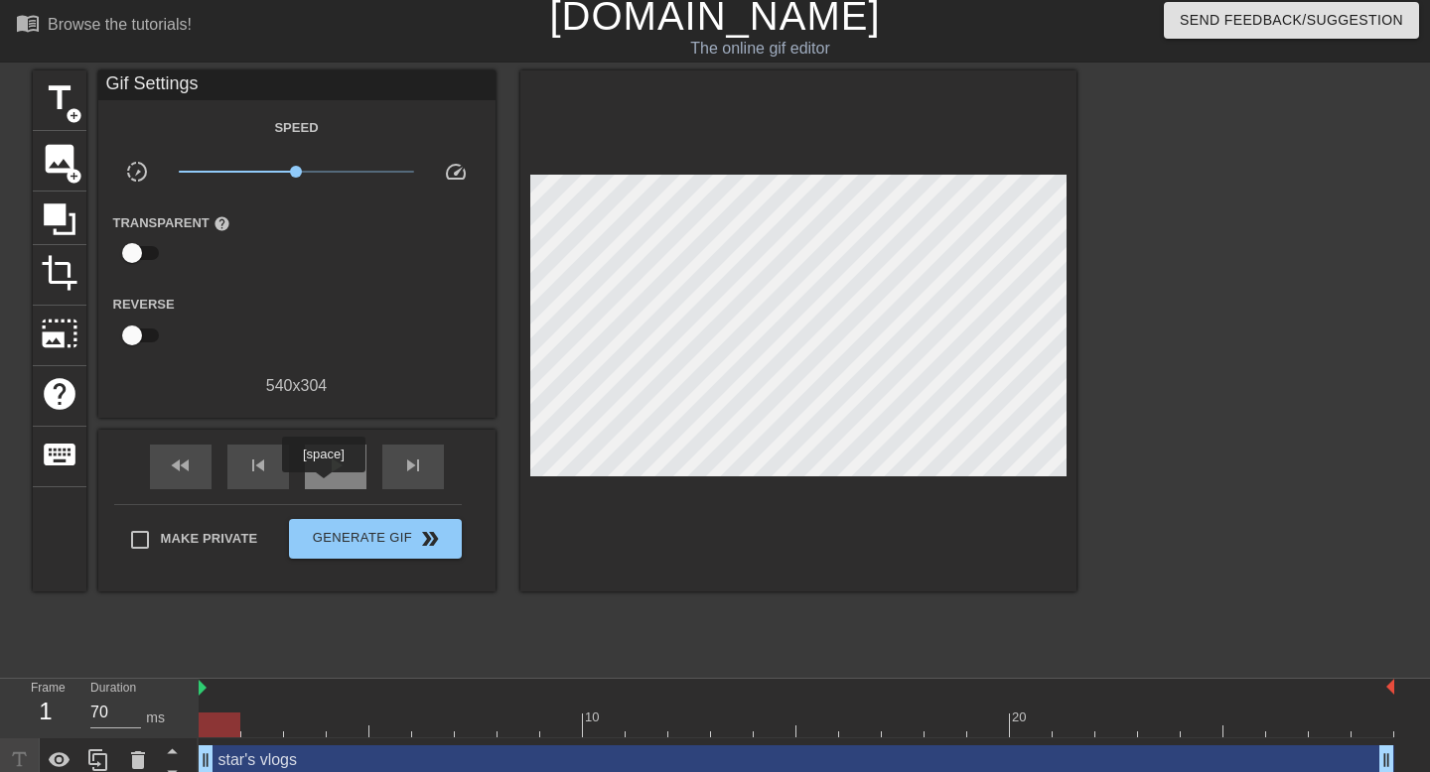
click at [327, 487] on div "play_arrow" at bounding box center [336, 467] width 62 height 45
click at [328, 471] on span "pause" at bounding box center [336, 466] width 24 height 24
click at [345, 538] on span "Generate Gif double_arrow" at bounding box center [375, 539] width 156 height 24
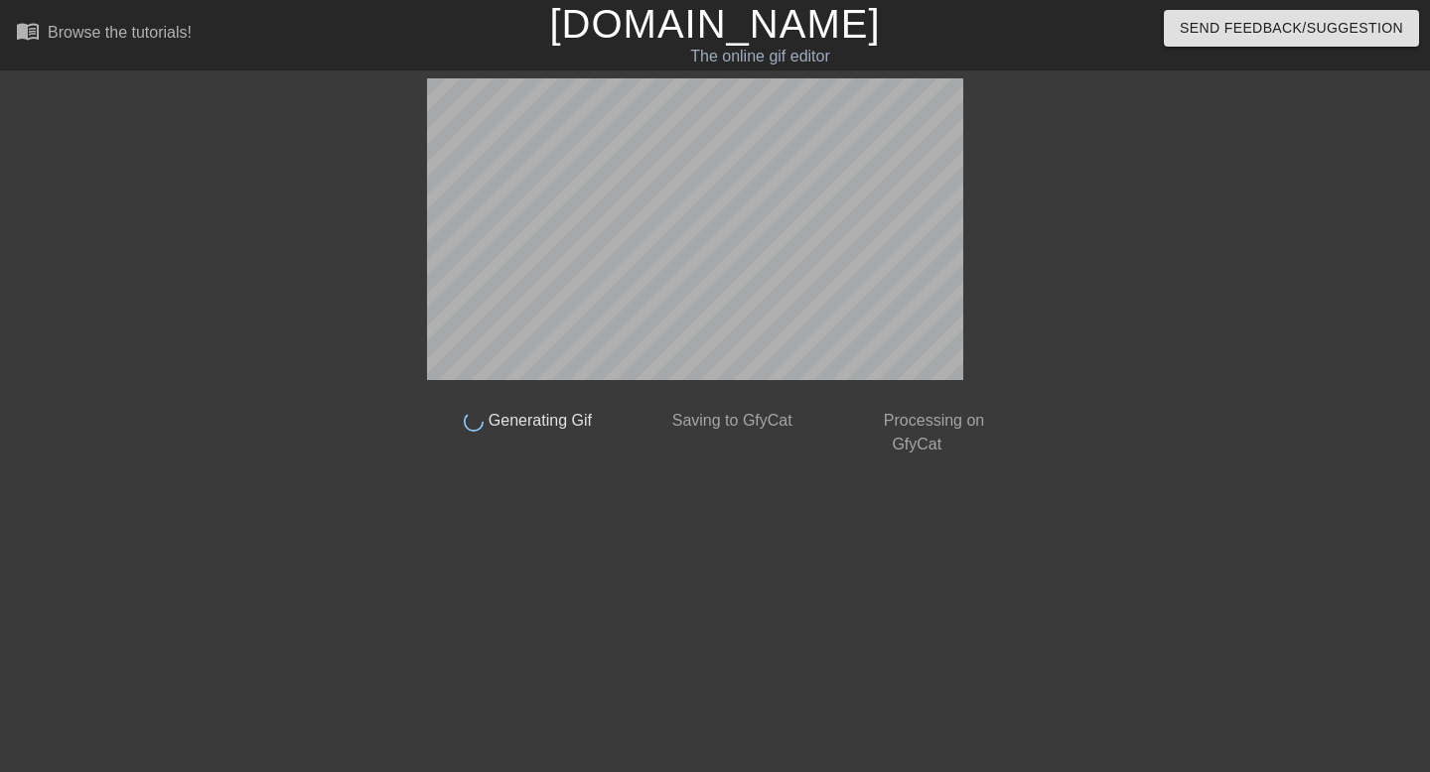
scroll to position [0, 0]
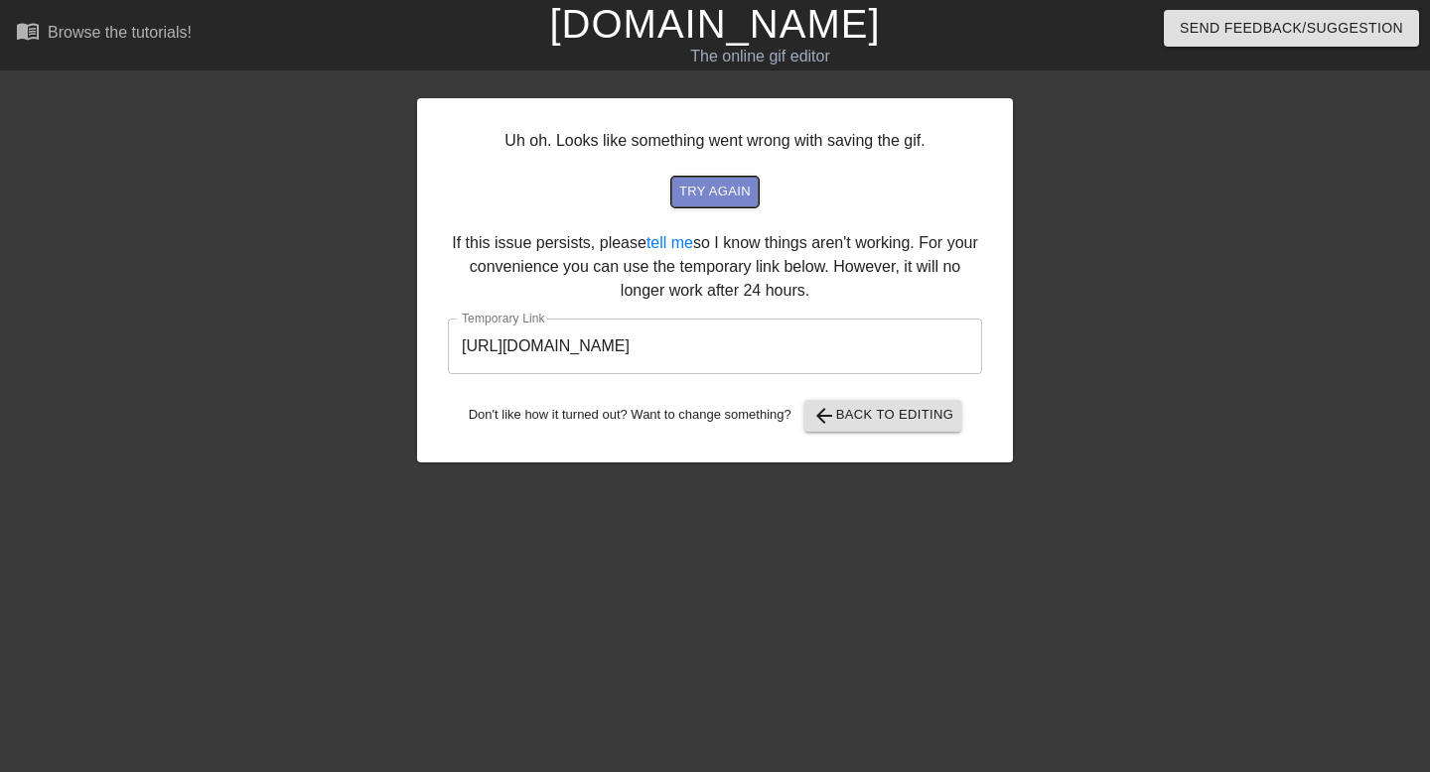
click at [723, 191] on span "try again" at bounding box center [714, 192] width 71 height 23
